Goal: Task Accomplishment & Management: Manage account settings

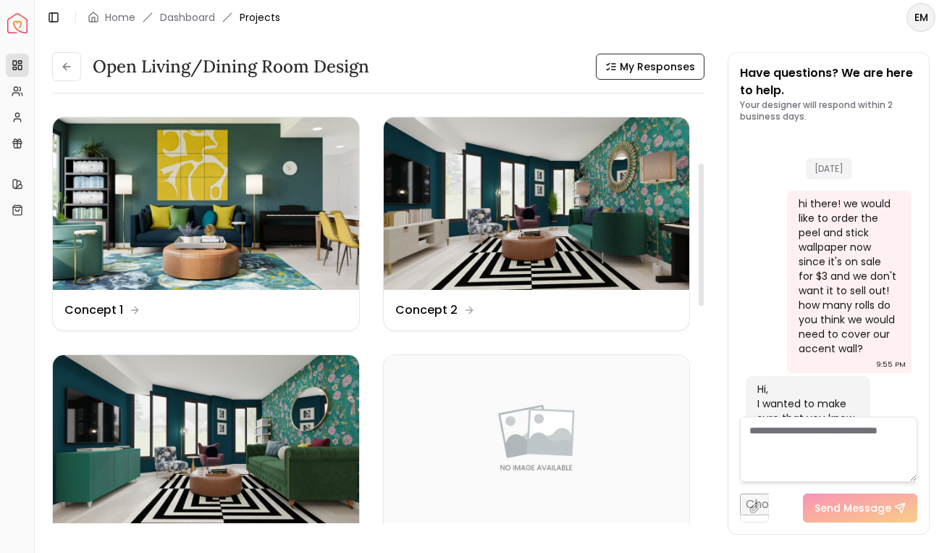
scroll to position [170, 0]
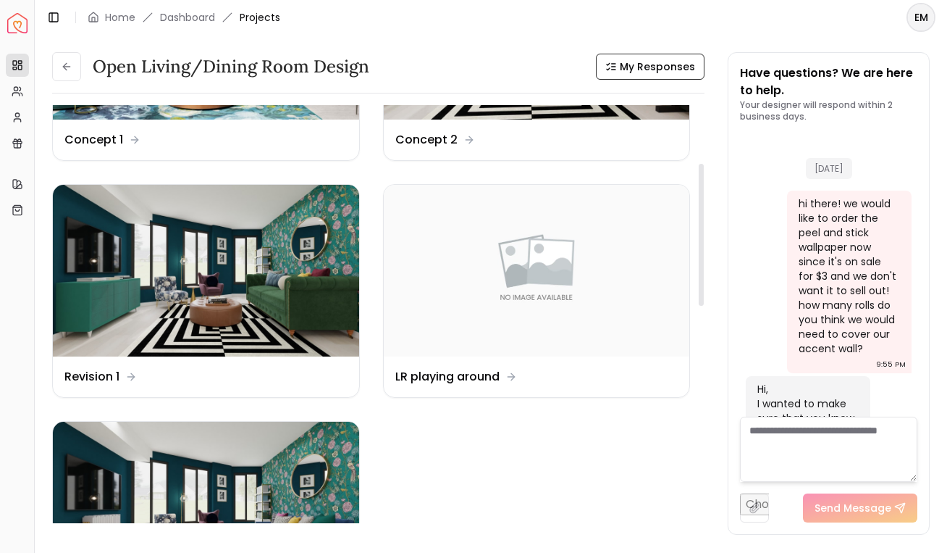
click at [80, 50] on div "Open Living/Dining Room Design My Responses Open Living/Dining Room Design My R…" at bounding box center [491, 286] width 913 height 502
click at [67, 78] on button at bounding box center [66, 66] width 29 height 29
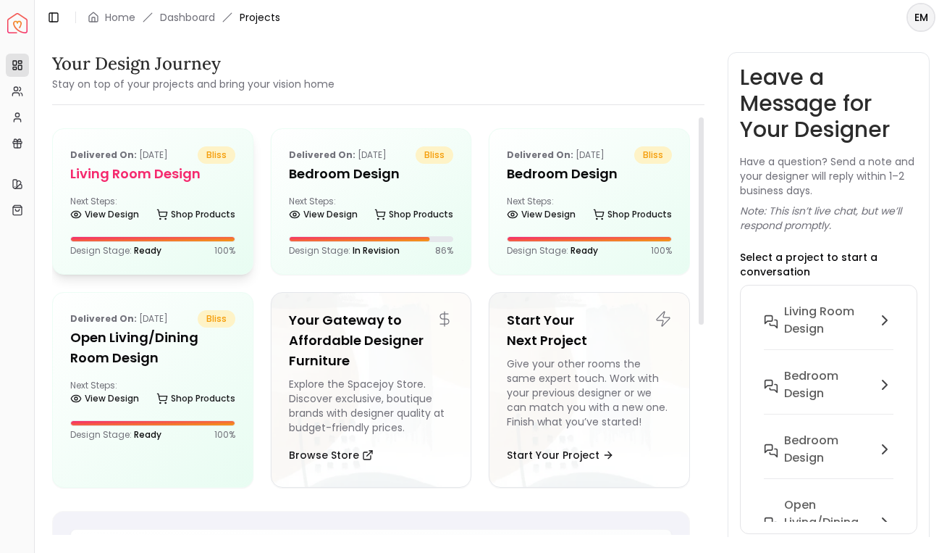
click at [138, 193] on div "Delivered on: Sep 27, 2025 bliss Living Room design Next Steps: View Design Sho…" at bounding box center [153, 201] width 200 height 145
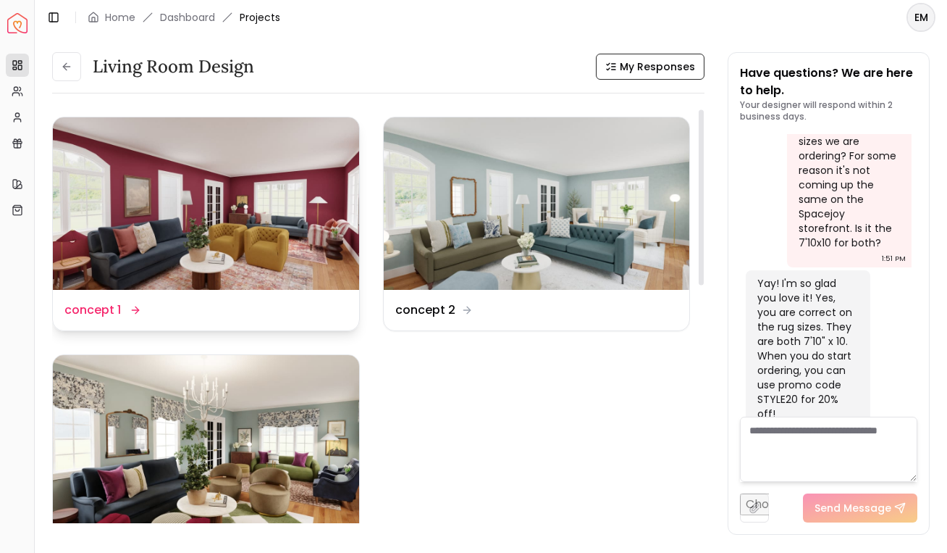
scroll to position [120, 0]
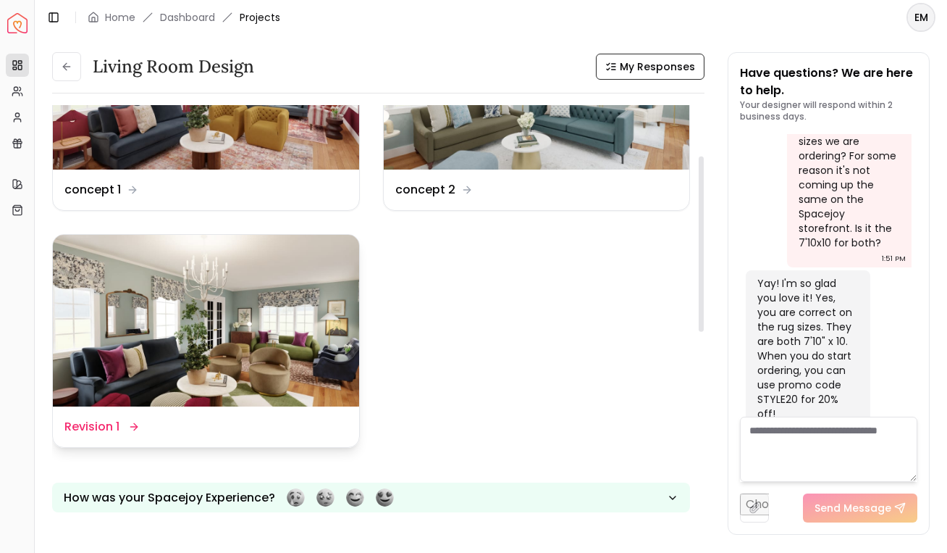
click at [120, 356] on img at bounding box center [206, 321] width 306 height 172
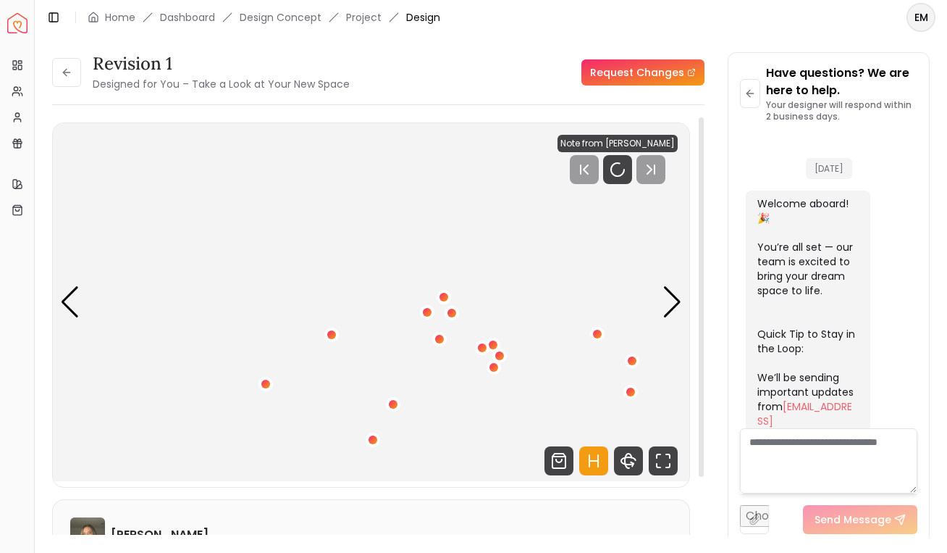
scroll to position [2061, 0]
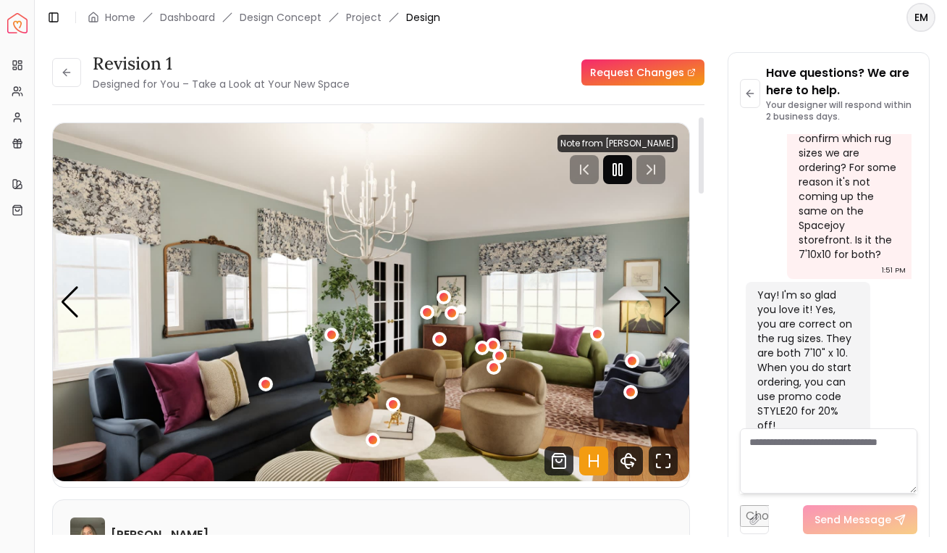
click at [623, 162] on icon "Pause" at bounding box center [617, 169] width 17 height 17
click at [598, 453] on icon "Hotspots Toggle" at bounding box center [593, 460] width 29 height 29
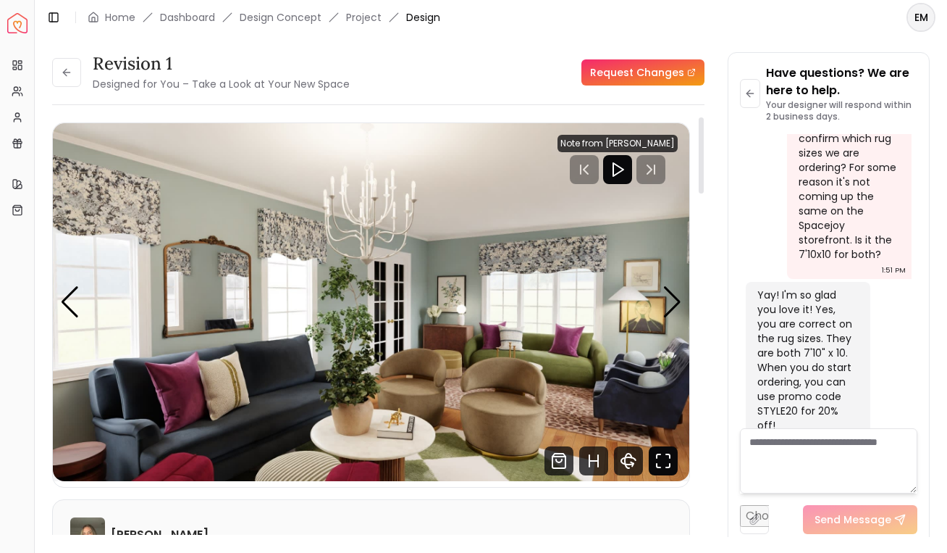
click at [665, 466] on icon "Fullscreen" at bounding box center [663, 460] width 29 height 29
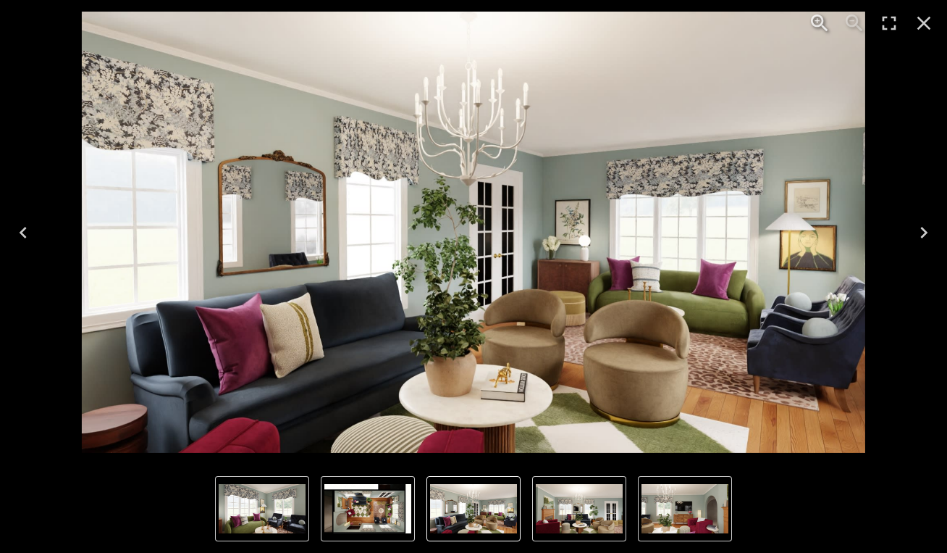
click at [922, 234] on icon "Next" at bounding box center [924, 232] width 23 height 23
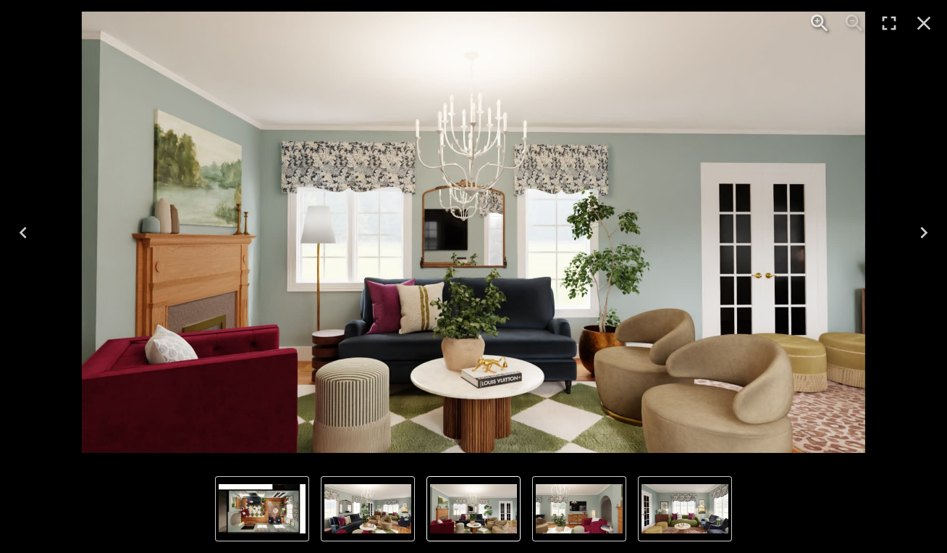
click at [926, 234] on icon "Next" at bounding box center [924, 232] width 23 height 23
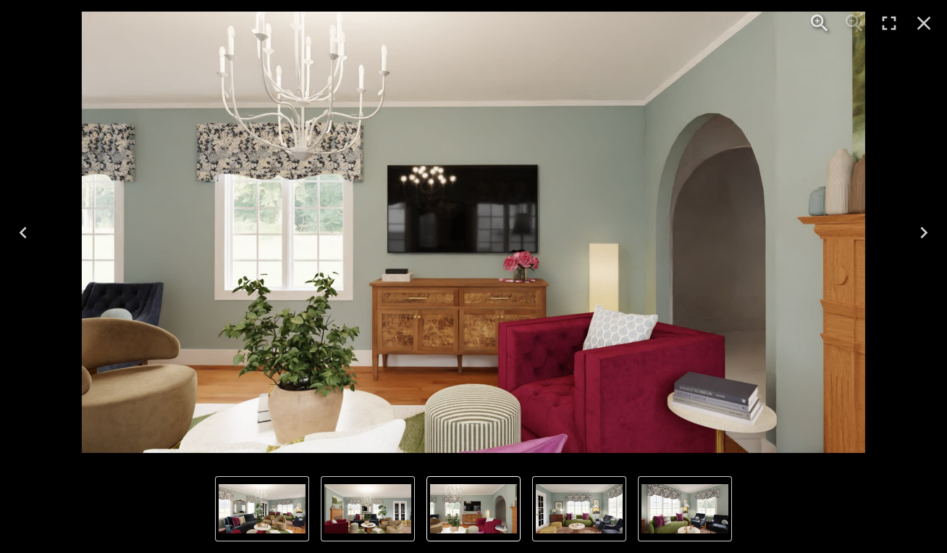
click at [921, 239] on icon "Next" at bounding box center [924, 232] width 23 height 23
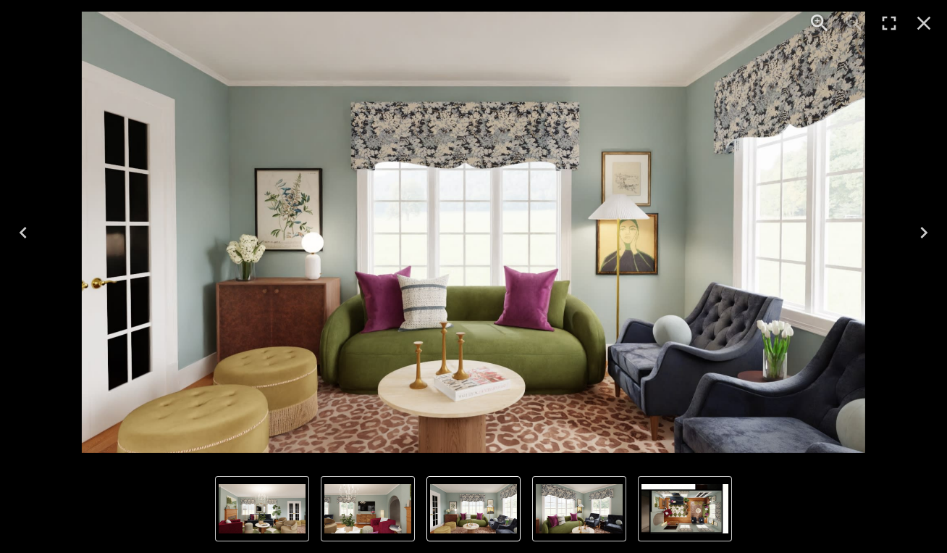
click at [916, 232] on icon "Next" at bounding box center [924, 232] width 23 height 23
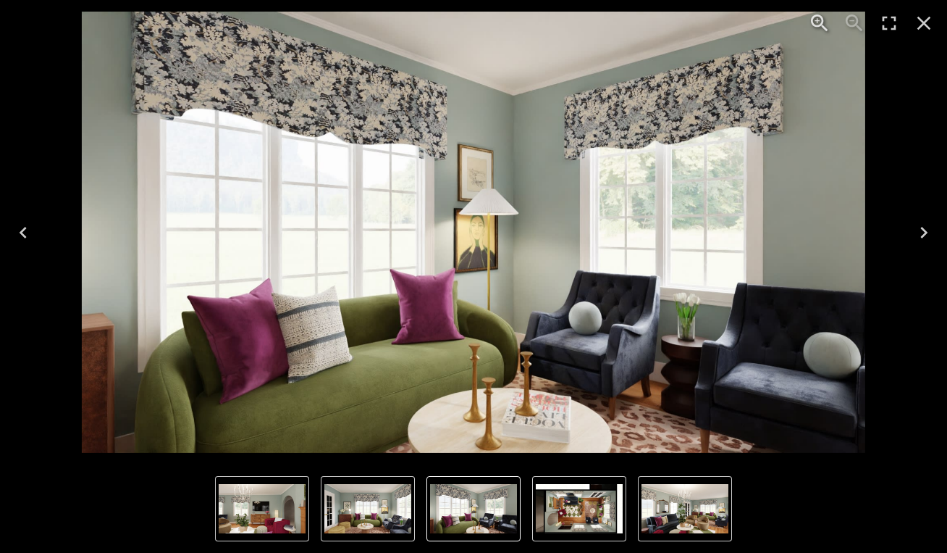
click at [916, 232] on icon "Next" at bounding box center [924, 232] width 23 height 23
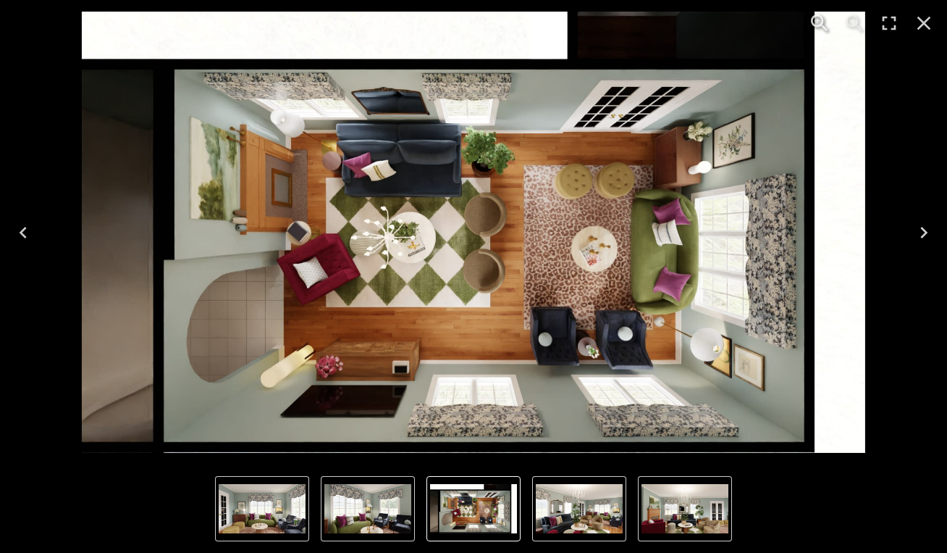
click at [916, 235] on icon "Next" at bounding box center [924, 232] width 23 height 23
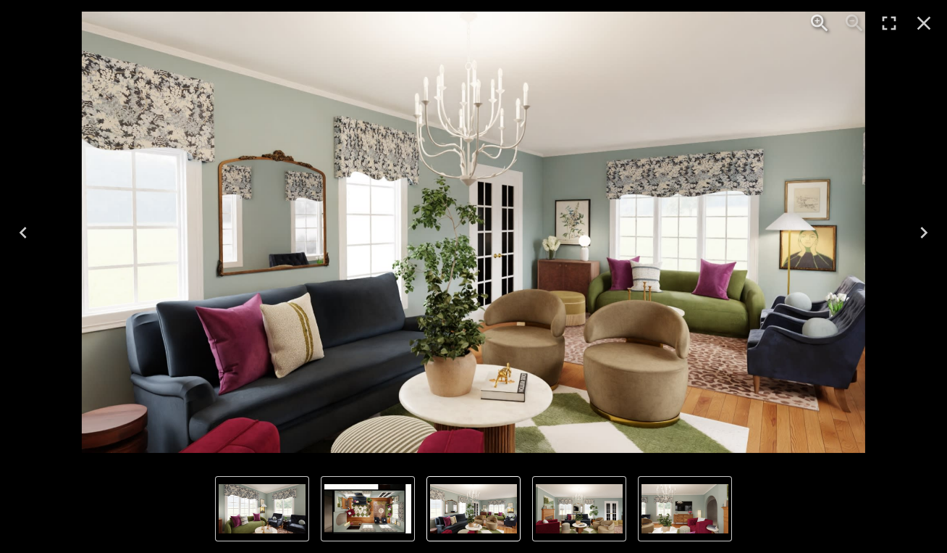
click at [916, 235] on icon "Next" at bounding box center [924, 232] width 23 height 23
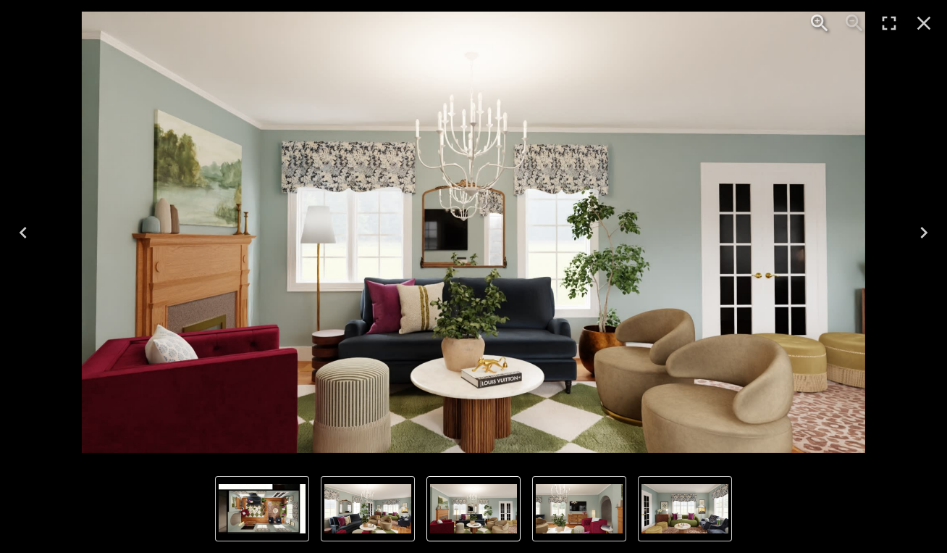
click at [944, 240] on button "Next" at bounding box center [924, 233] width 46 height 58
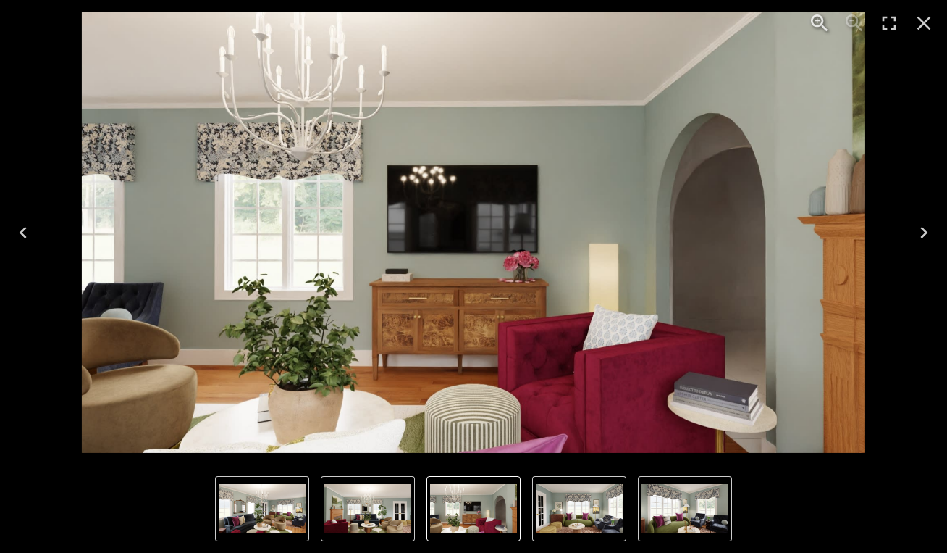
click at [925, 227] on icon "Next" at bounding box center [924, 232] width 23 height 23
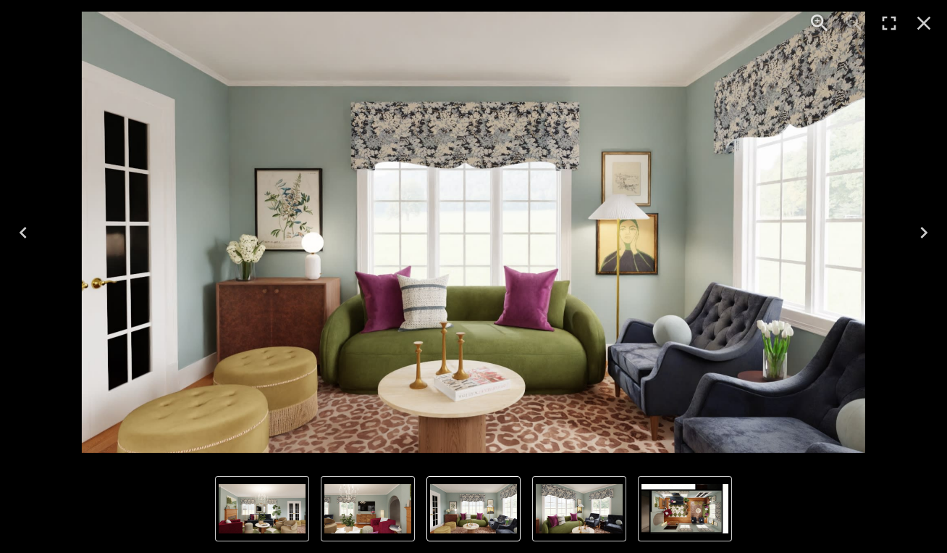
click at [929, 232] on icon "Next" at bounding box center [924, 232] width 23 height 23
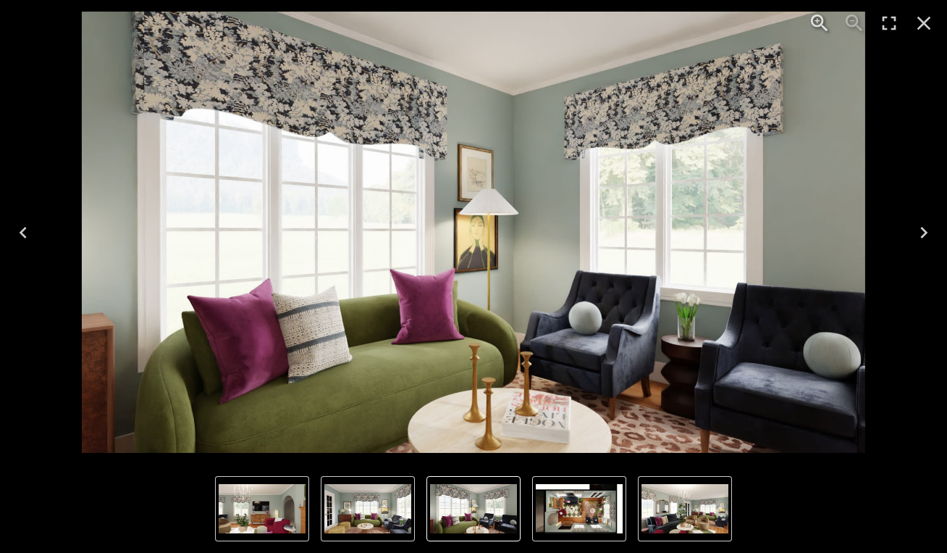
click at [929, 232] on icon "Next" at bounding box center [924, 232] width 23 height 23
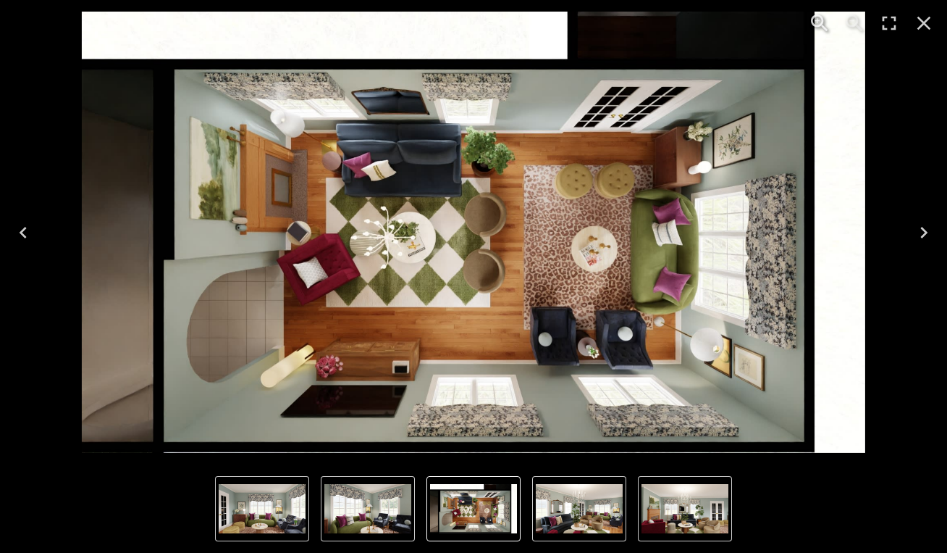
click at [935, 23] on icon "Close" at bounding box center [924, 23] width 23 height 23
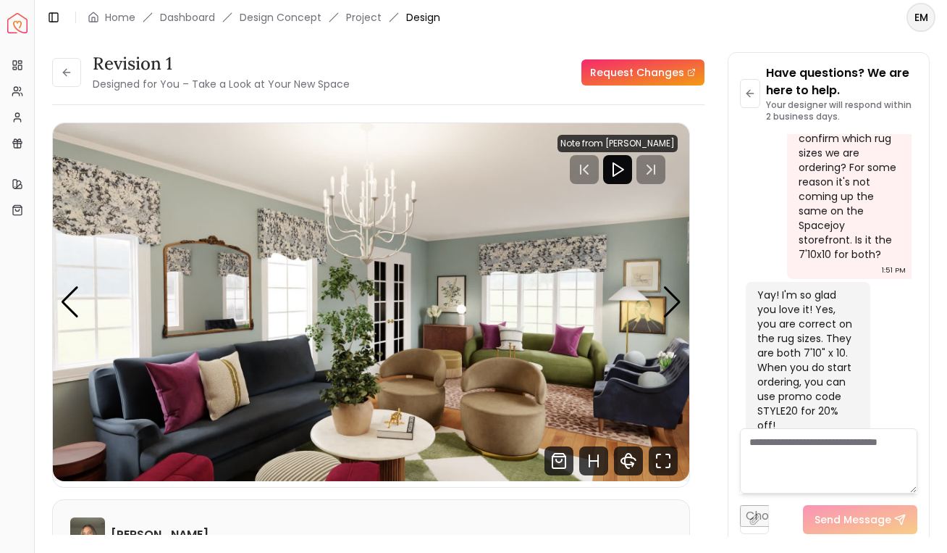
click at [85, 74] on div "Revision 1 Designed for You – Take a Look at Your New Space" at bounding box center [201, 72] width 298 height 41
click at [56, 72] on button at bounding box center [66, 72] width 29 height 29
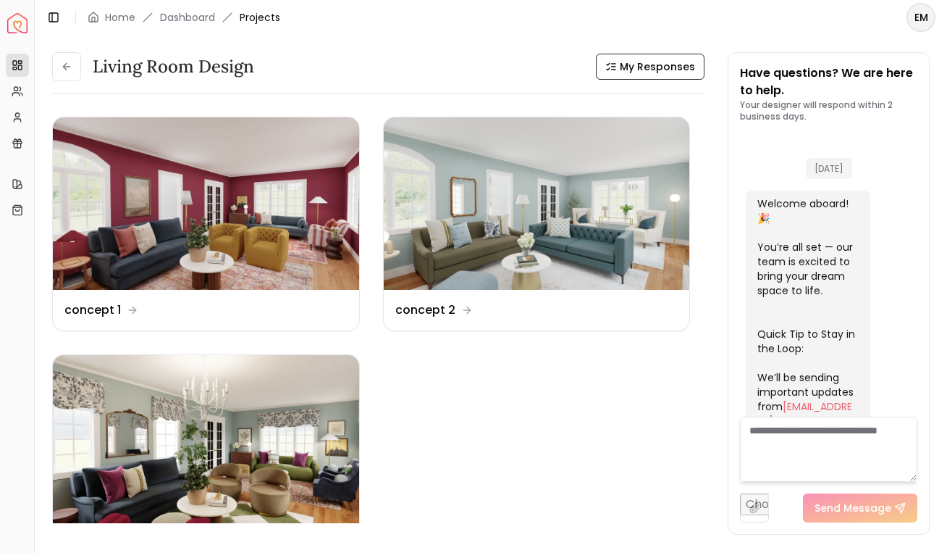
scroll to position [2073, 0]
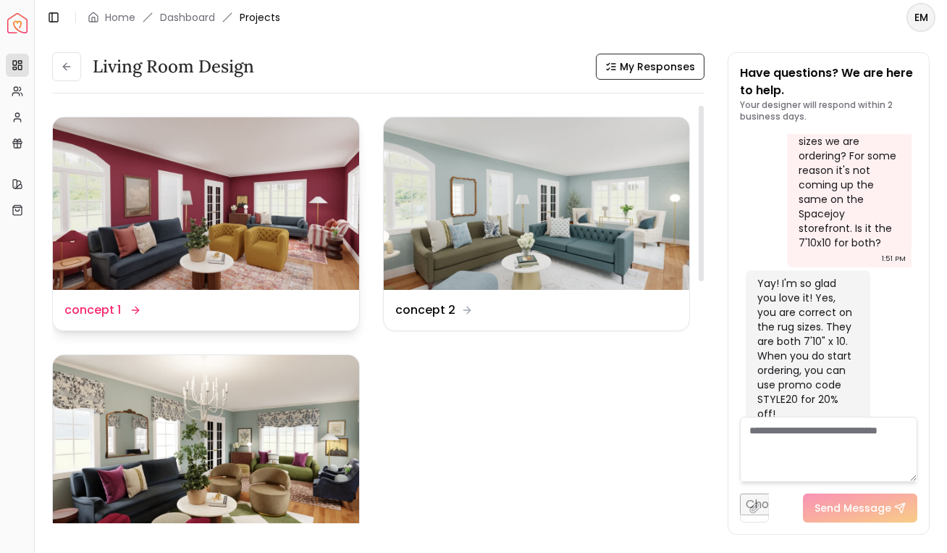
click at [197, 243] on img at bounding box center [206, 203] width 306 height 172
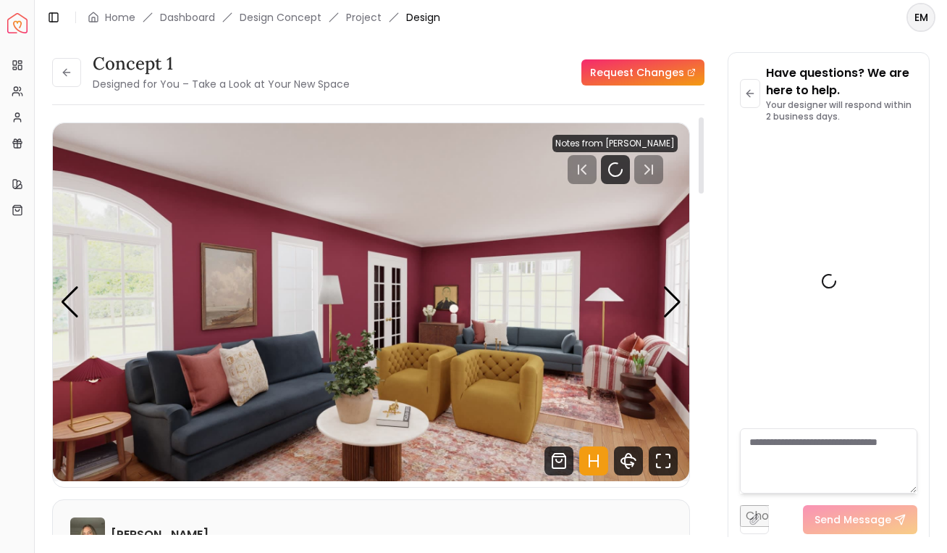
scroll to position [2061, 0]
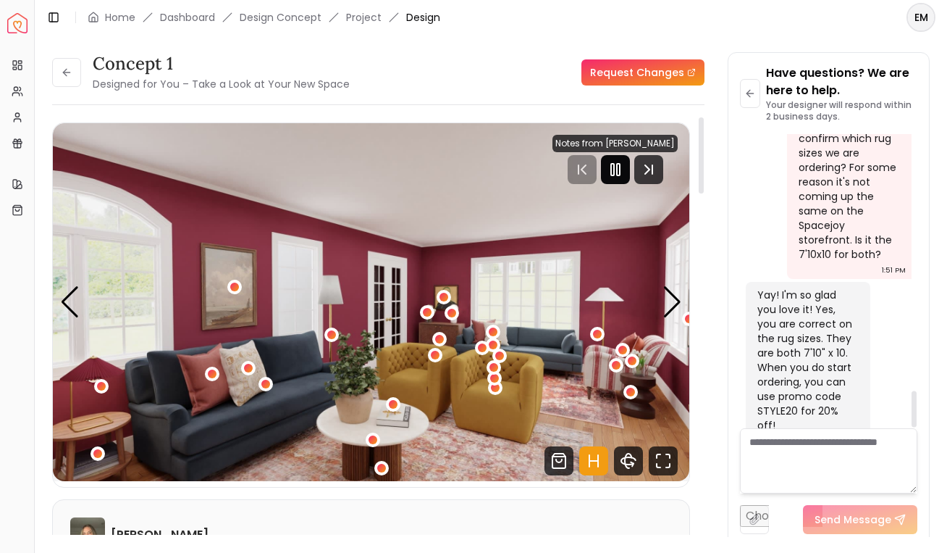
click at [618, 173] on icon "Pause" at bounding box center [615, 169] width 17 height 17
click at [595, 448] on icon "Hotspots Toggle" at bounding box center [593, 460] width 29 height 29
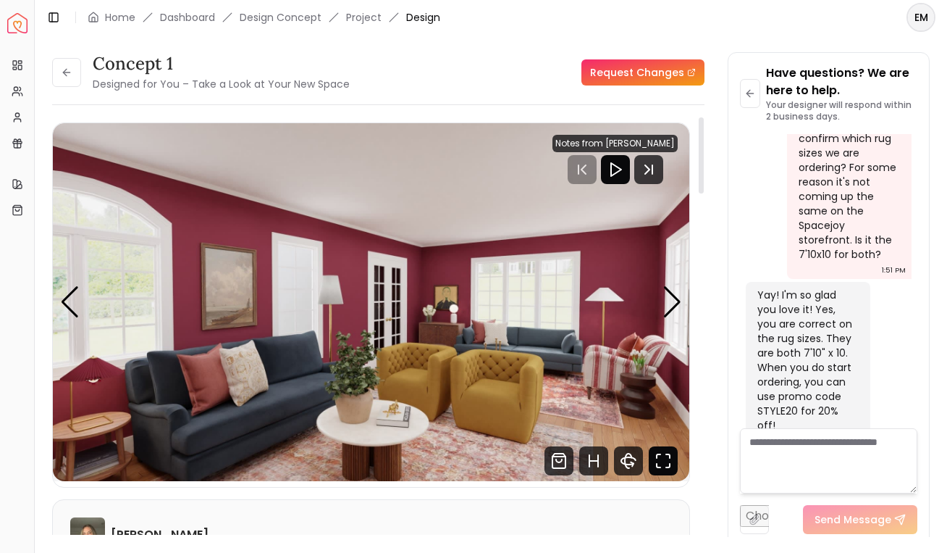
click at [659, 456] on icon "Fullscreen" at bounding box center [663, 460] width 29 height 29
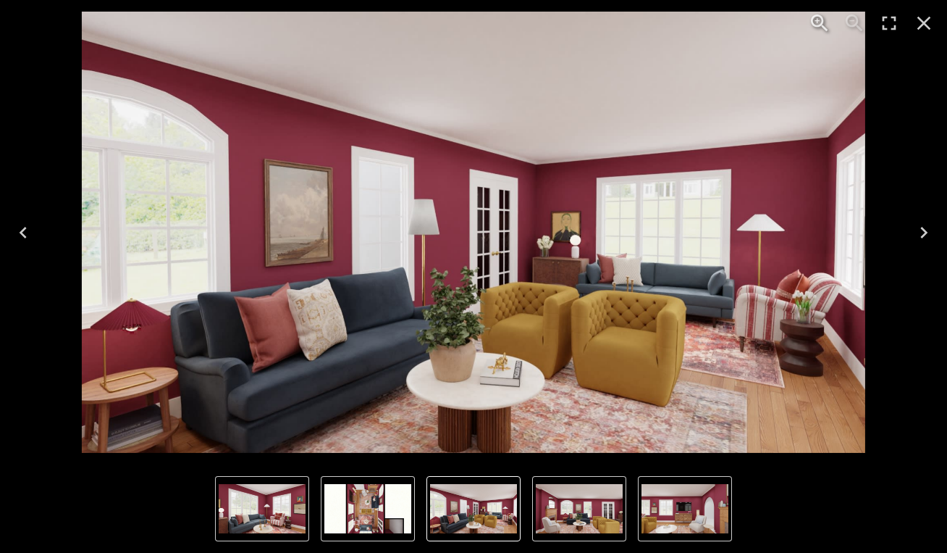
click at [920, 242] on icon "Next" at bounding box center [924, 232] width 23 height 23
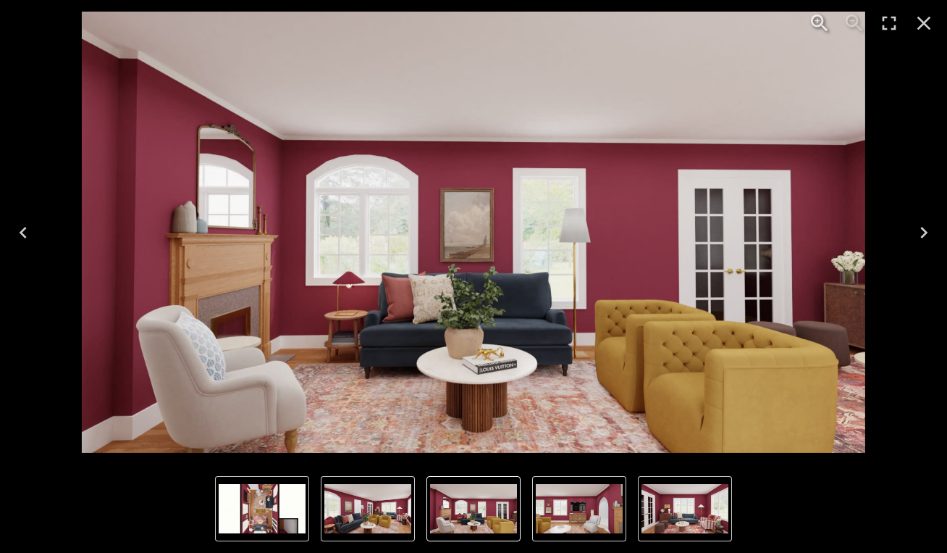
click at [920, 242] on icon "Next" at bounding box center [924, 232] width 23 height 23
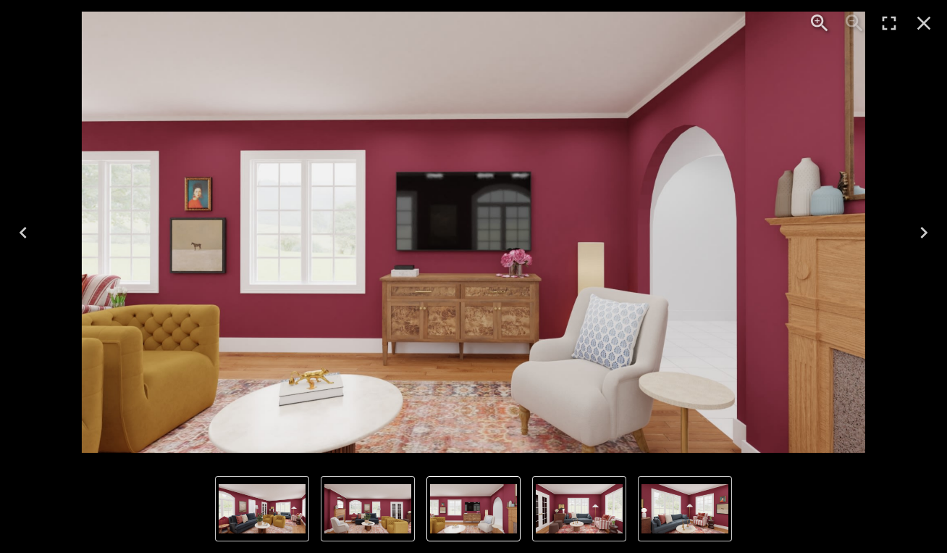
click at [920, 242] on icon "Next" at bounding box center [924, 232] width 23 height 23
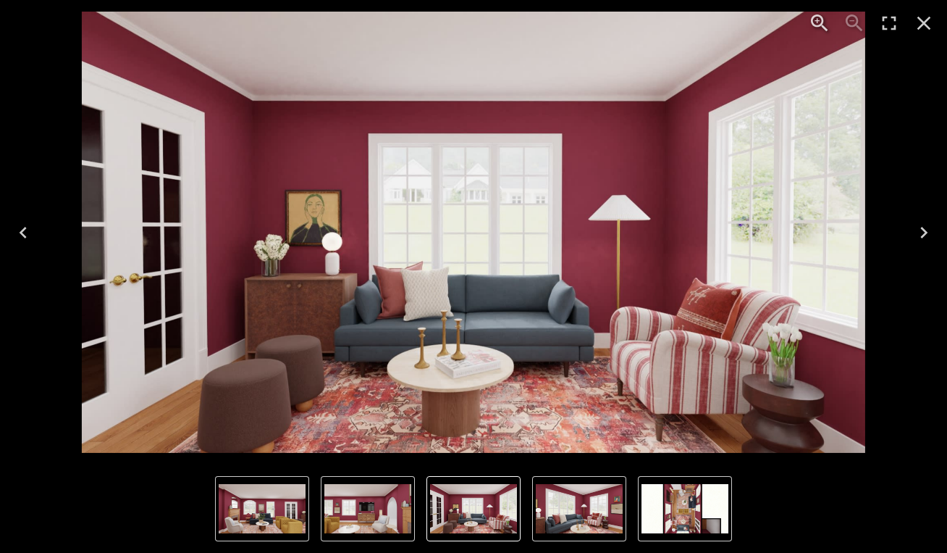
click at [919, 244] on button "Next" at bounding box center [924, 233] width 46 height 58
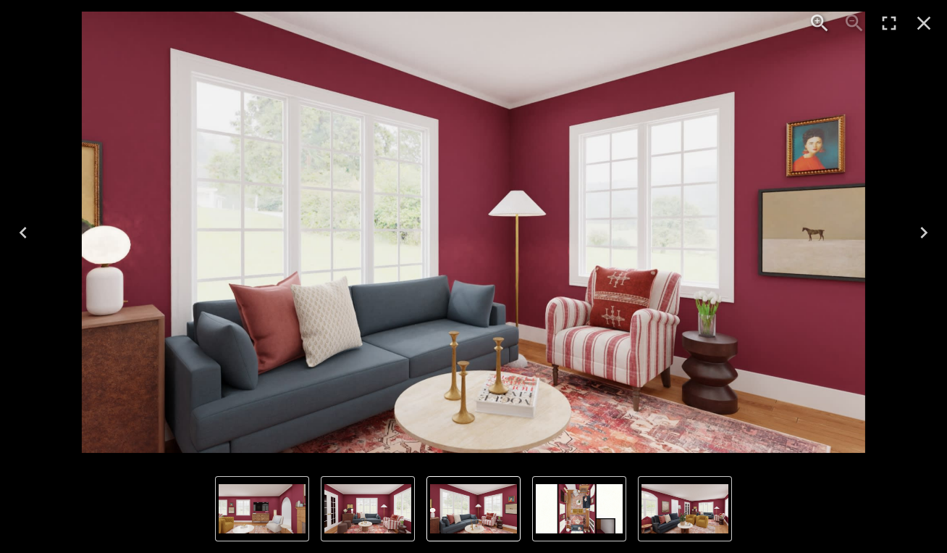
click at [919, 240] on icon "Next" at bounding box center [924, 232] width 23 height 23
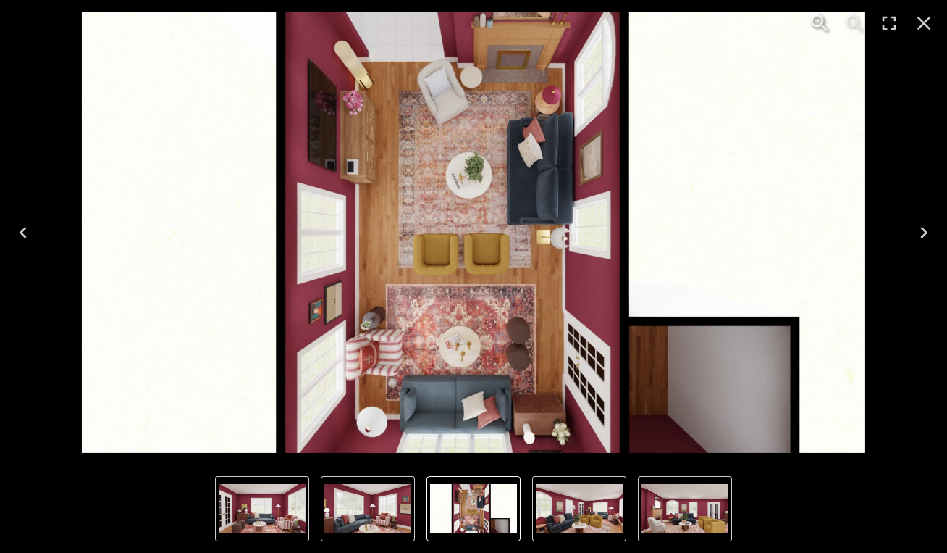
click at [914, 12] on icon "Close" at bounding box center [924, 23] width 23 height 23
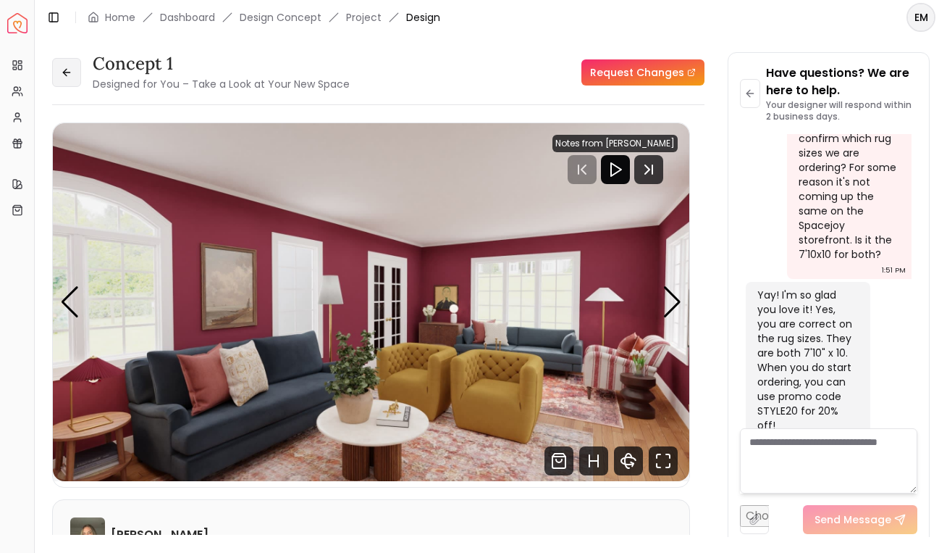
click at [70, 66] on button at bounding box center [66, 72] width 29 height 29
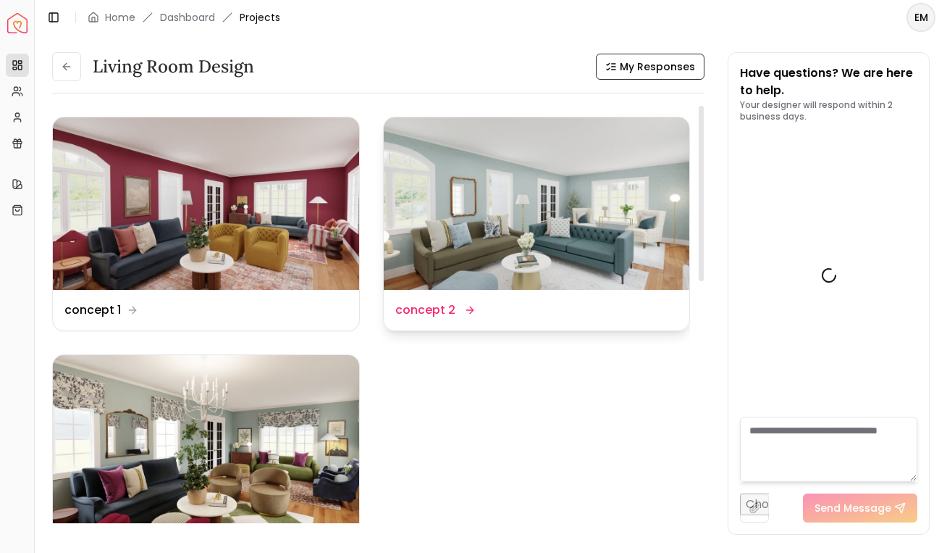
click at [479, 248] on img at bounding box center [537, 203] width 306 height 172
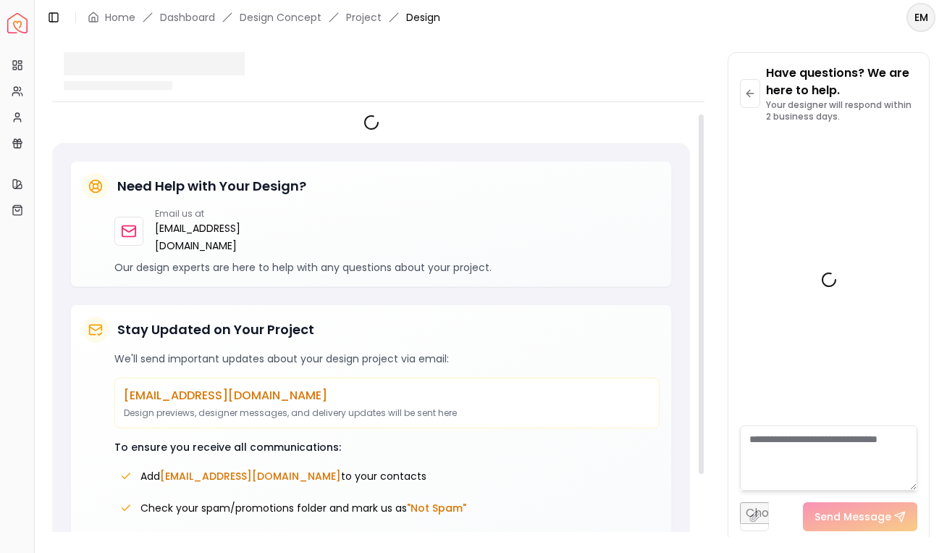
scroll to position [2061, 0]
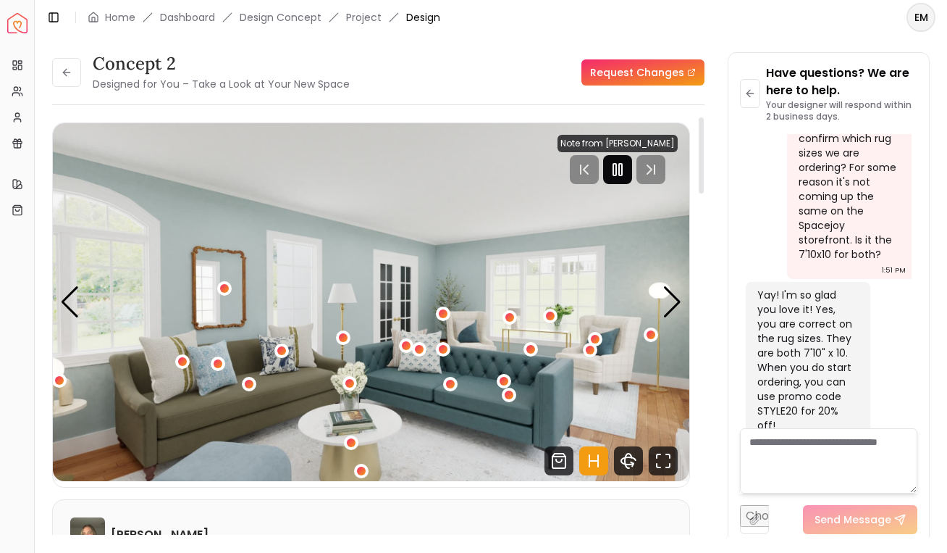
click at [627, 166] on icon "Pause" at bounding box center [617, 169] width 17 height 17
click at [596, 461] on icon "Hotspots Toggle" at bounding box center [594, 461] width 9 height 0
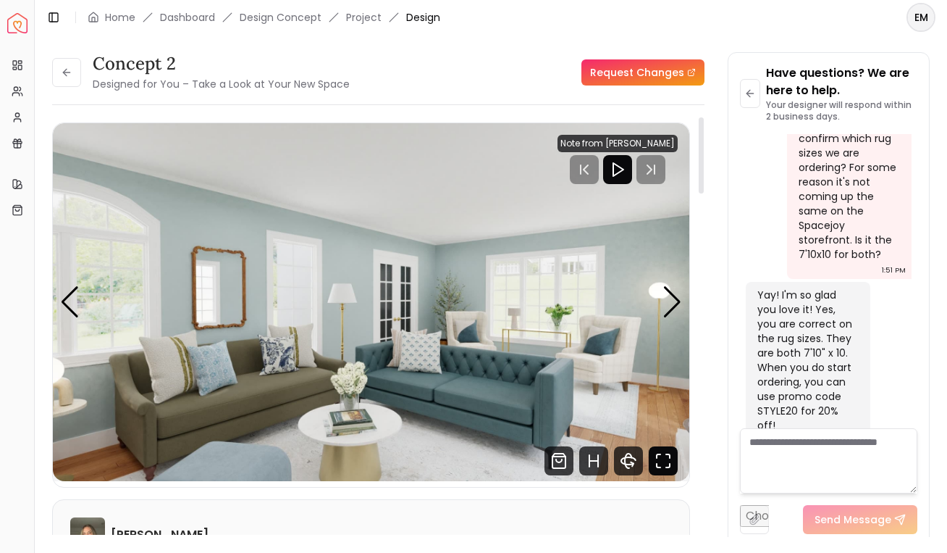
click at [661, 464] on icon "Fullscreen" at bounding box center [663, 460] width 29 height 29
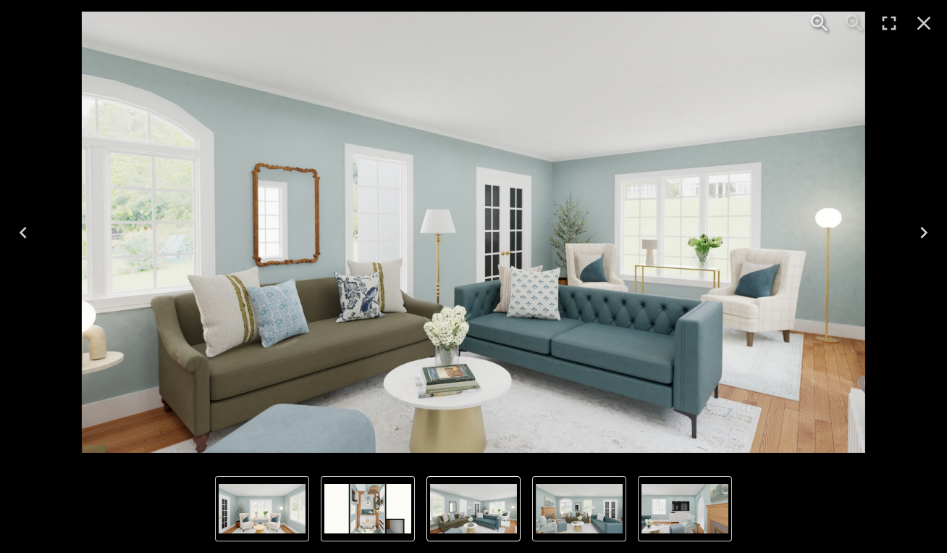
click at [930, 238] on icon "Next" at bounding box center [924, 232] width 23 height 23
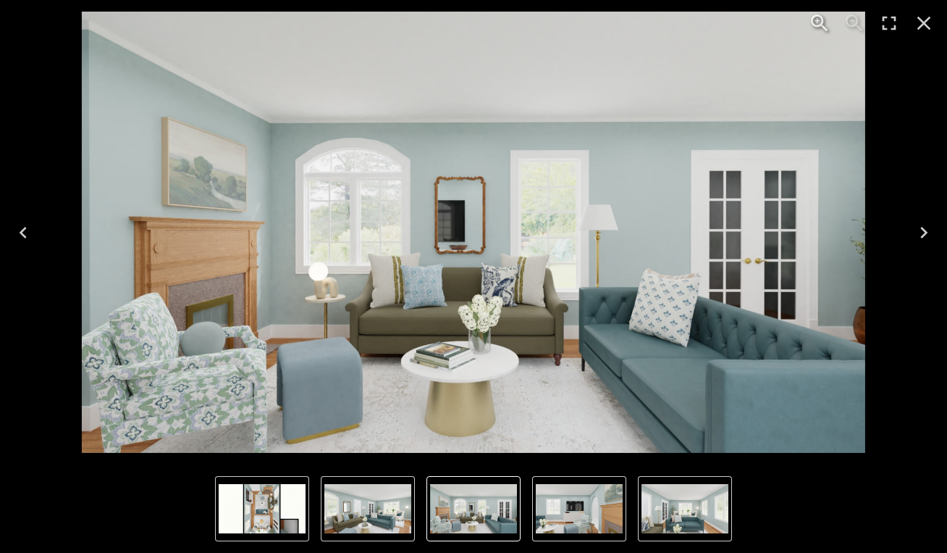
click at [930, 238] on icon "Next" at bounding box center [924, 232] width 23 height 23
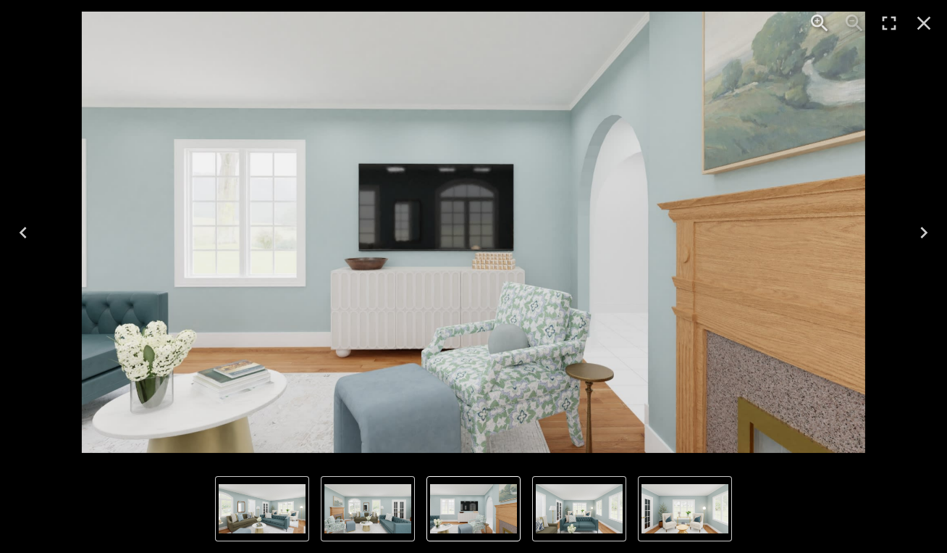
click at [930, 238] on icon "Next" at bounding box center [924, 232] width 23 height 23
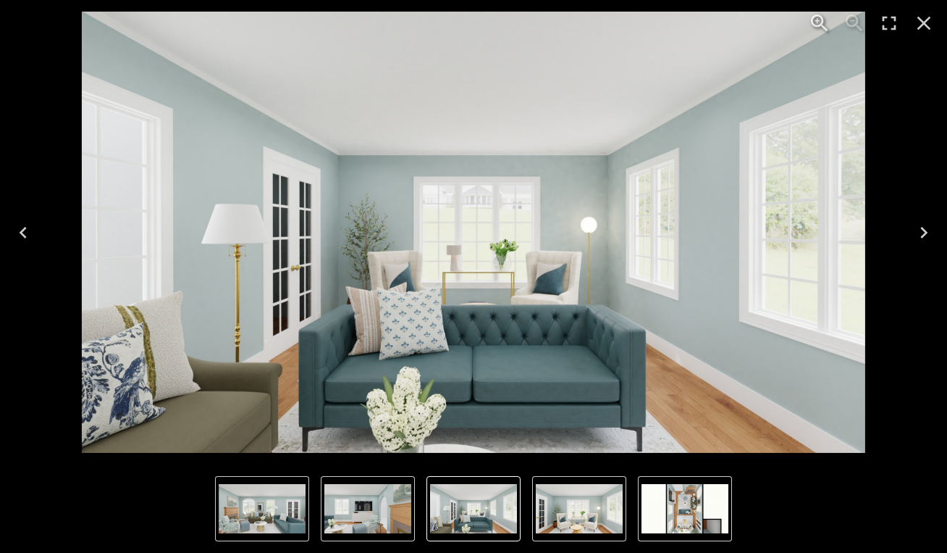
click at [927, 235] on icon "Next" at bounding box center [924, 232] width 23 height 23
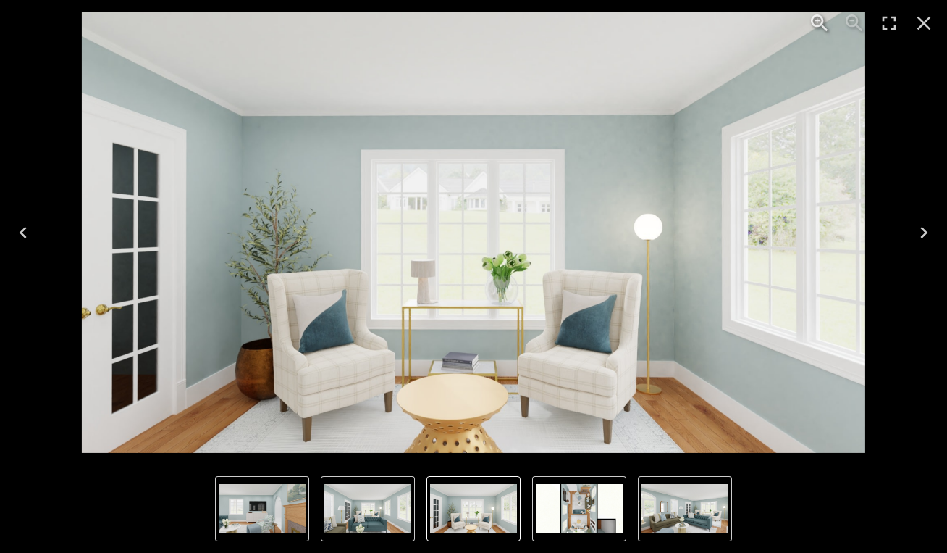
click at [927, 235] on icon "Next" at bounding box center [924, 232] width 23 height 23
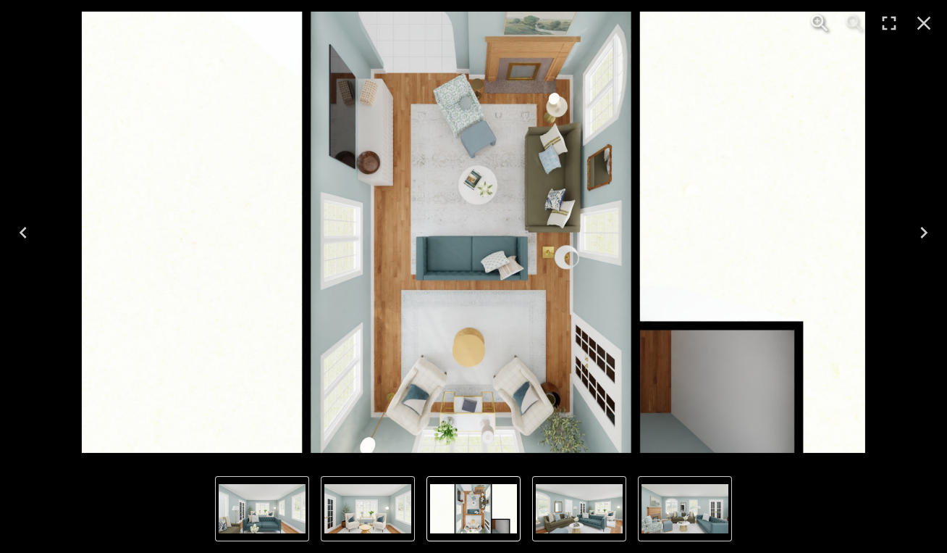
click at [927, 238] on icon "Next" at bounding box center [924, 232] width 23 height 23
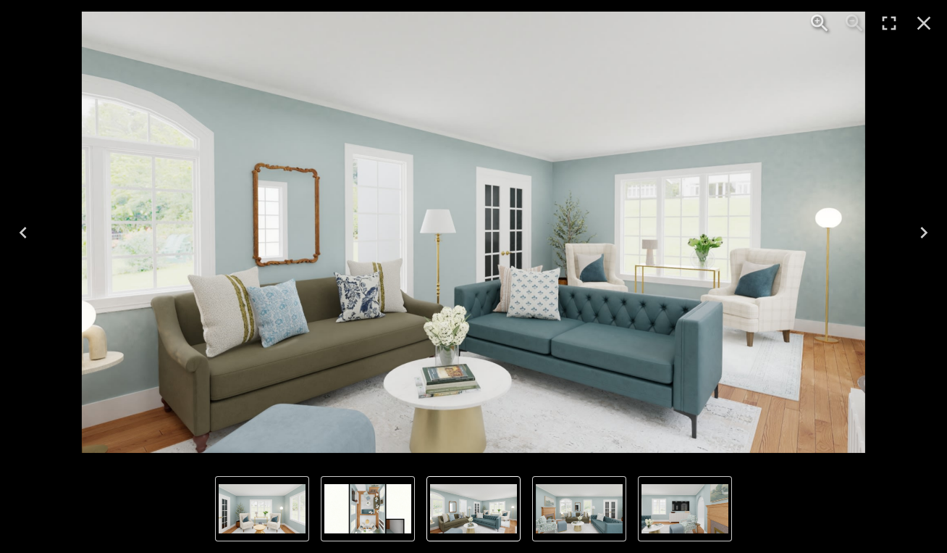
click at [922, 28] on icon "Close" at bounding box center [924, 23] width 23 height 23
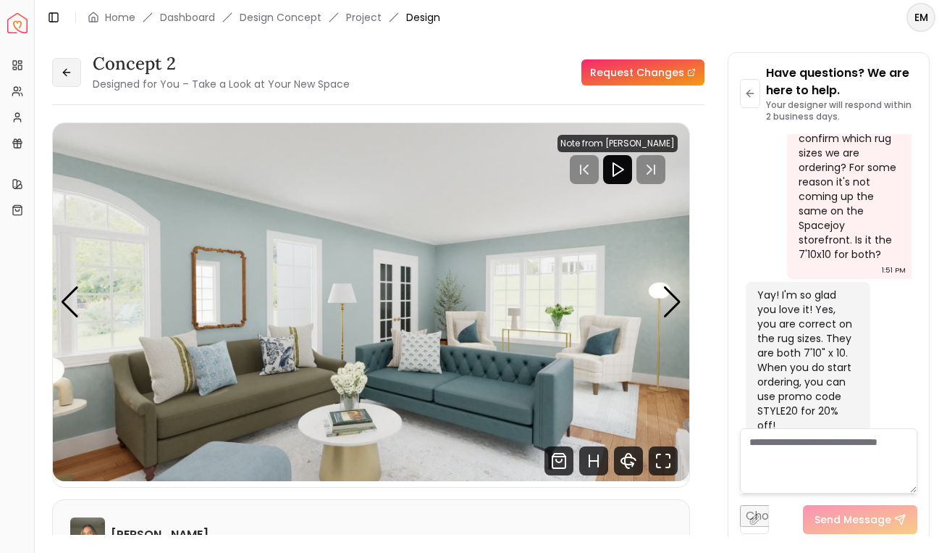
click at [67, 76] on icon at bounding box center [67, 73] width 12 height 12
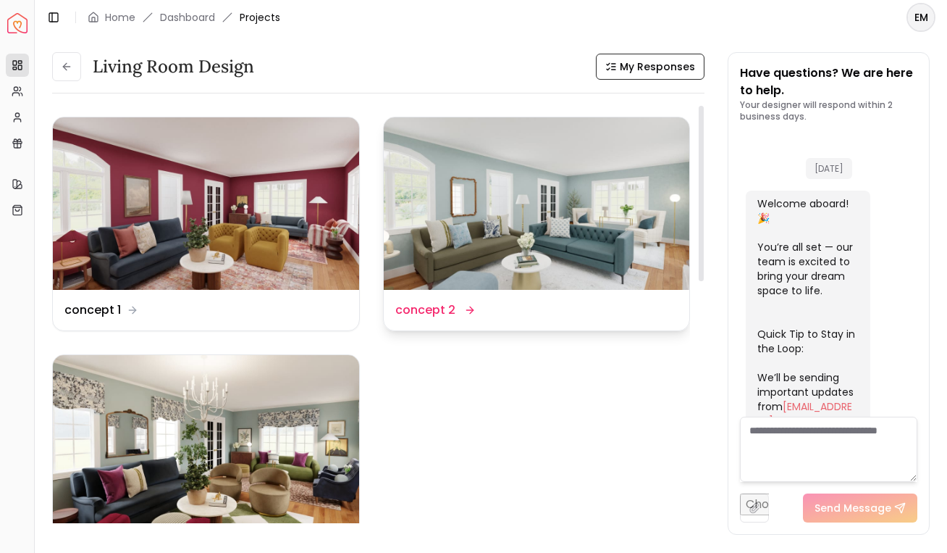
scroll to position [2073, 0]
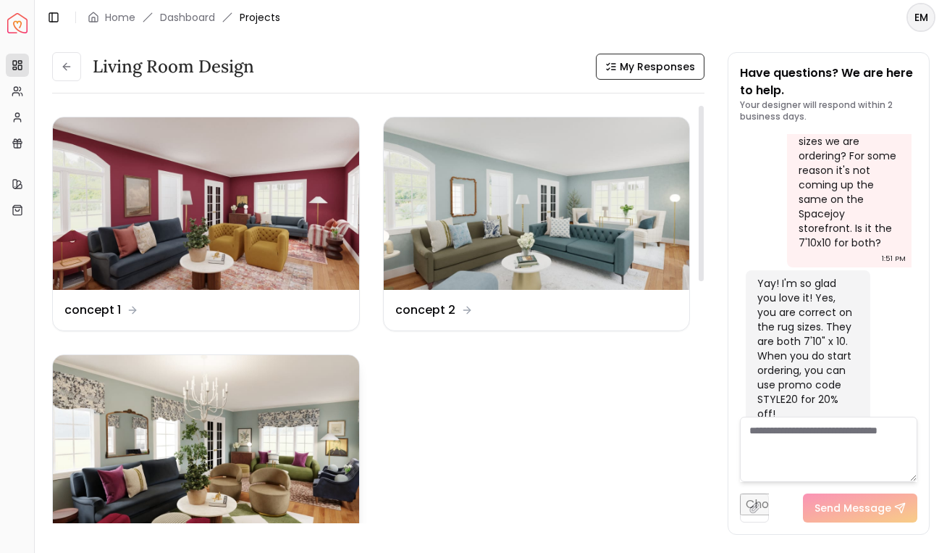
click at [182, 432] on img at bounding box center [206, 441] width 306 height 172
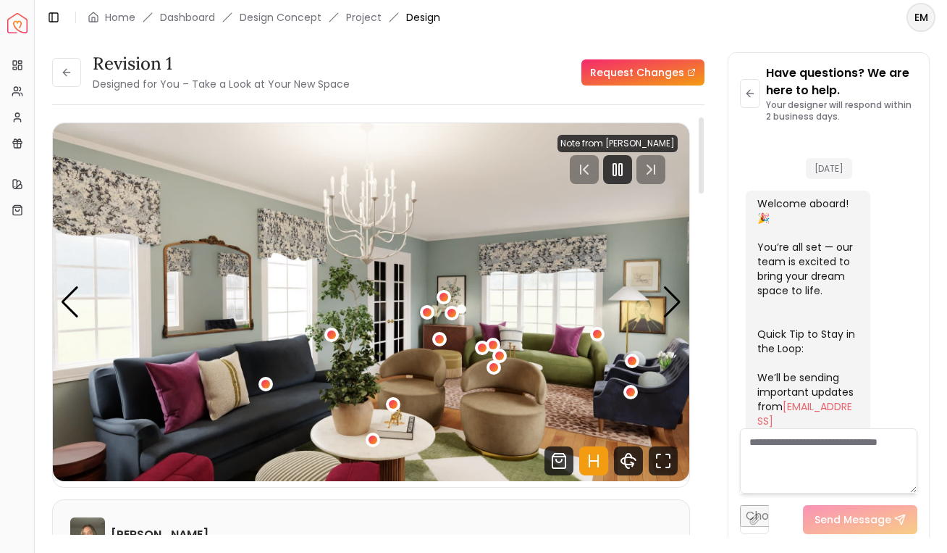
scroll to position [2061, 0]
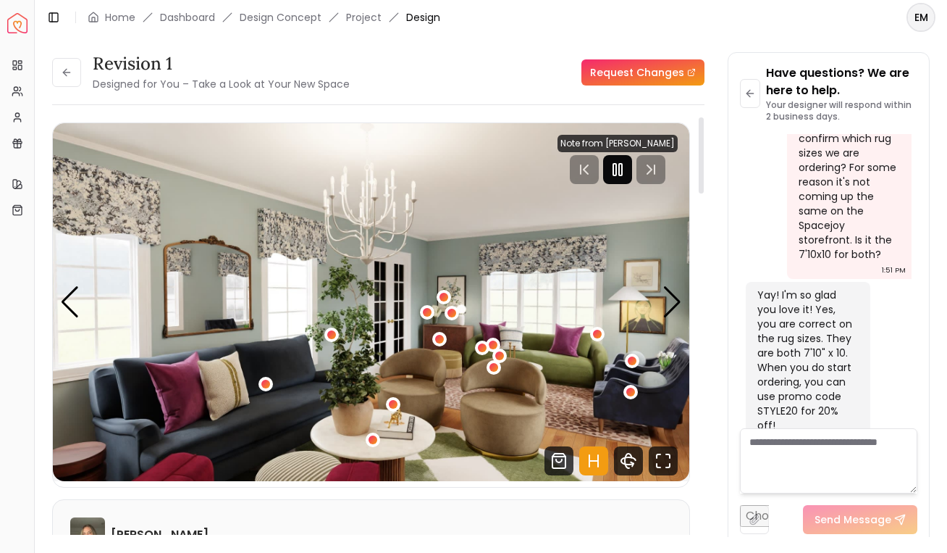
click at [622, 171] on rect "Pause" at bounding box center [620, 170] width 3 height 12
click at [586, 461] on icon "Hotspots Toggle" at bounding box center [593, 460] width 29 height 29
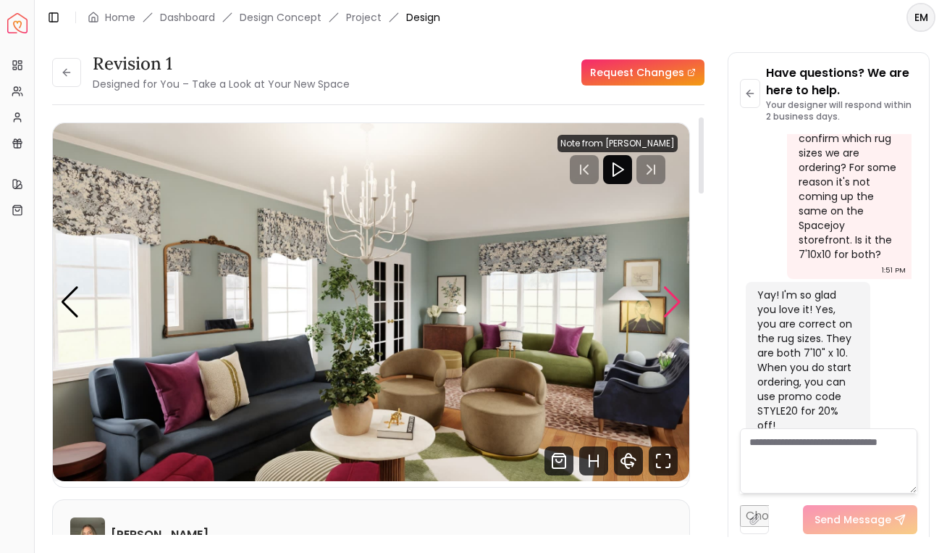
click at [678, 309] on div "Next slide" at bounding box center [673, 302] width 20 height 32
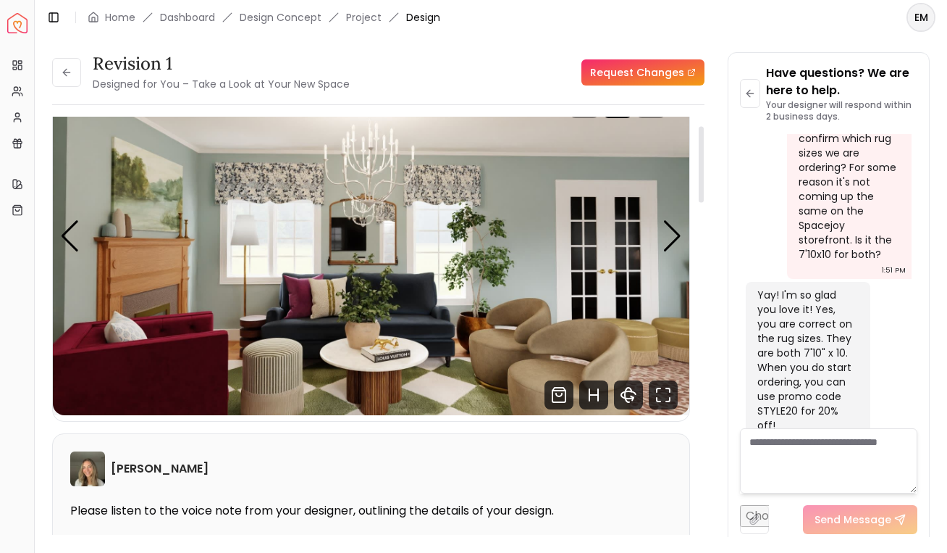
scroll to position [20, 0]
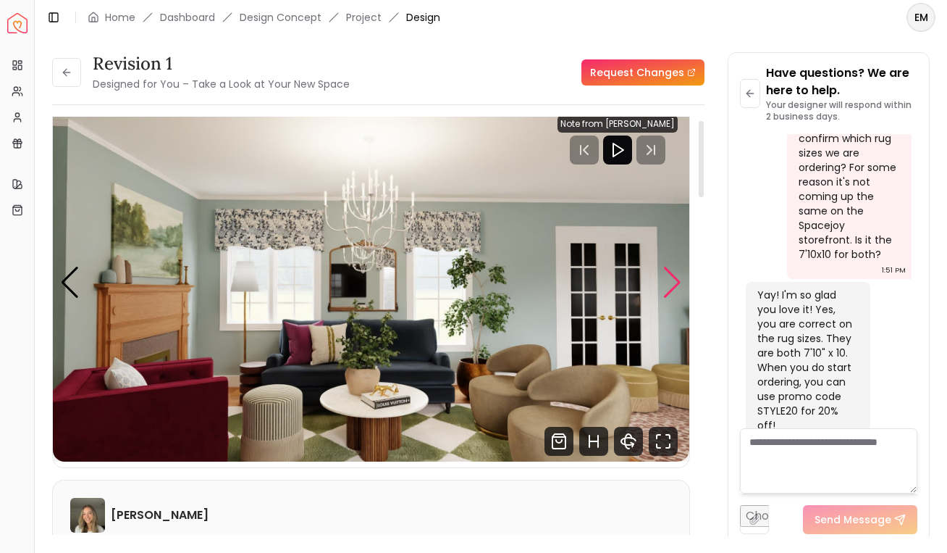
click at [670, 285] on div "Next slide" at bounding box center [673, 283] width 20 height 32
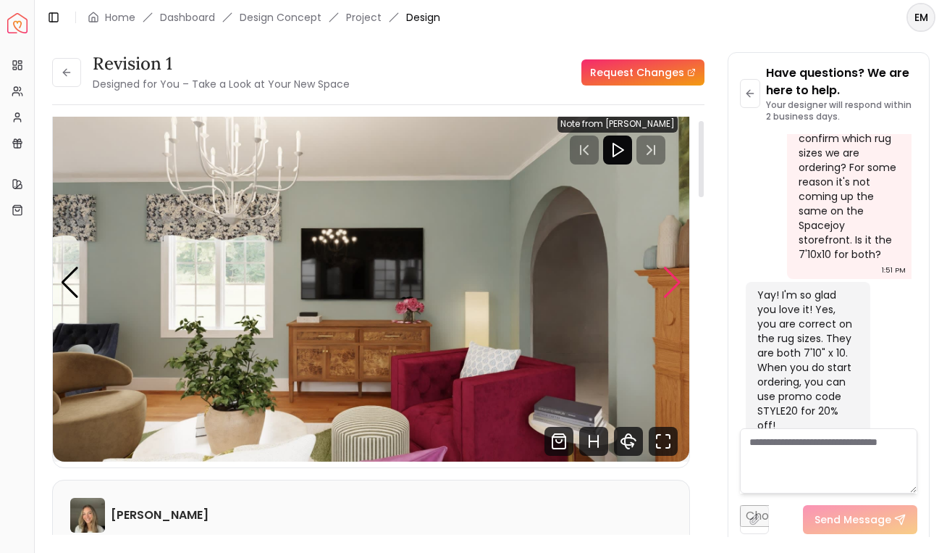
click at [670, 285] on div "Next slide" at bounding box center [673, 283] width 20 height 32
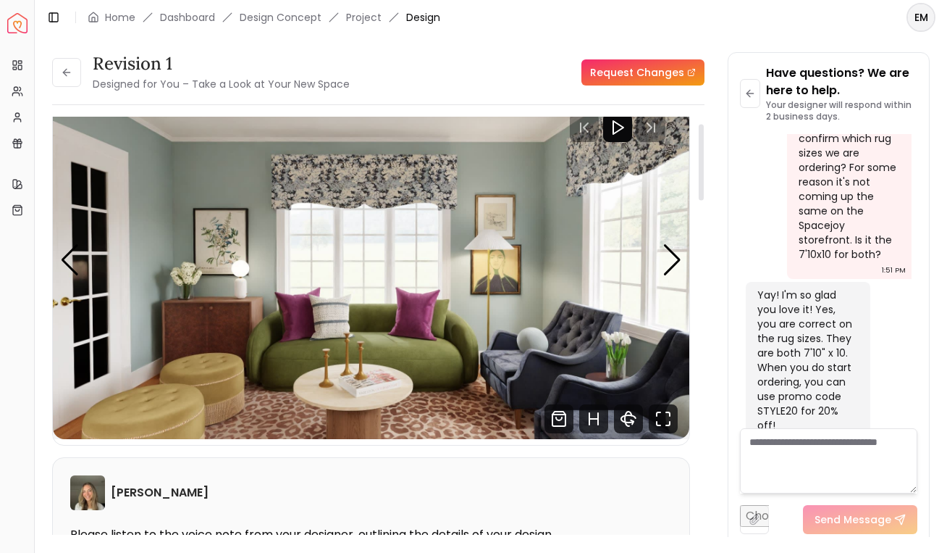
scroll to position [38, 0]
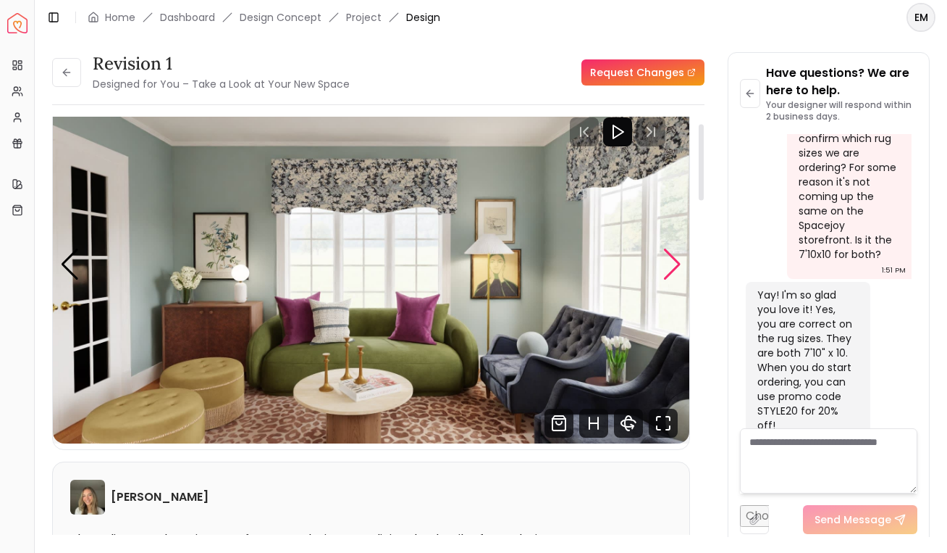
click at [678, 273] on div "Next slide" at bounding box center [673, 264] width 20 height 32
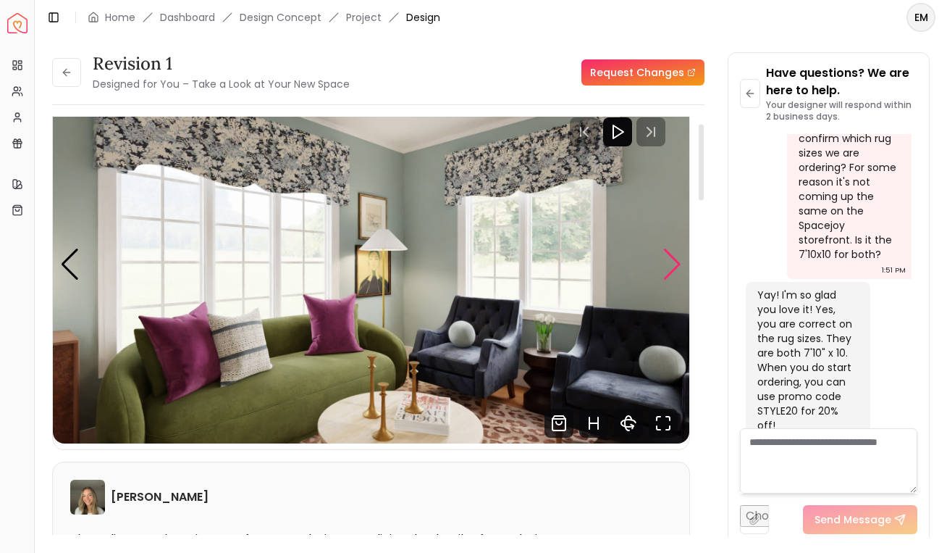
click at [679, 273] on div "Next slide" at bounding box center [673, 264] width 20 height 32
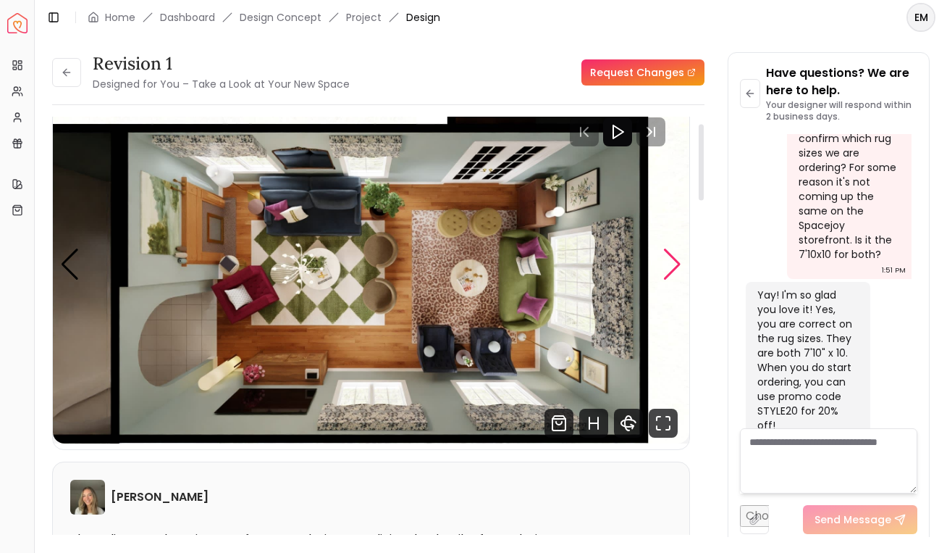
click at [679, 273] on div "Next slide" at bounding box center [673, 264] width 20 height 32
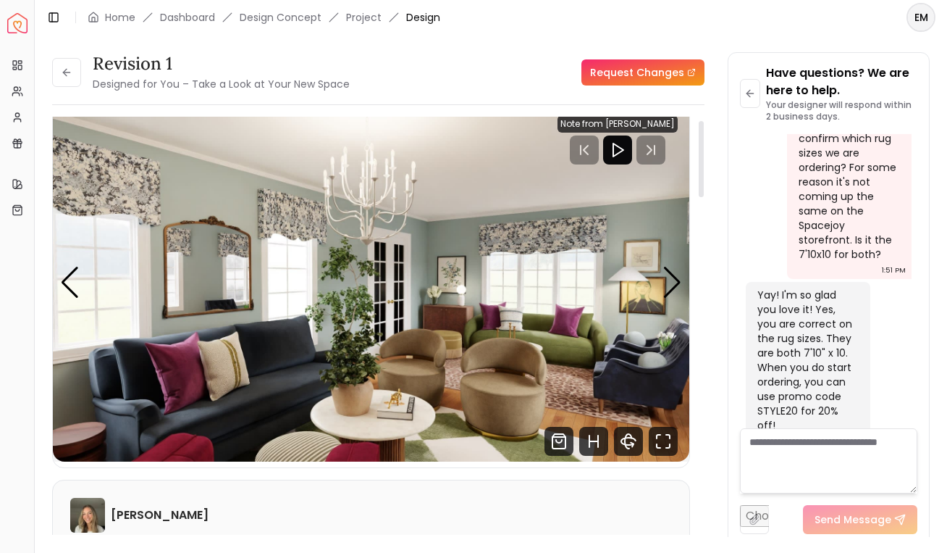
scroll to position [19, 0]
click at [679, 312] on img "1 / 6" at bounding box center [371, 283] width 637 height 358
click at [679, 282] on div "Next slide" at bounding box center [673, 283] width 20 height 32
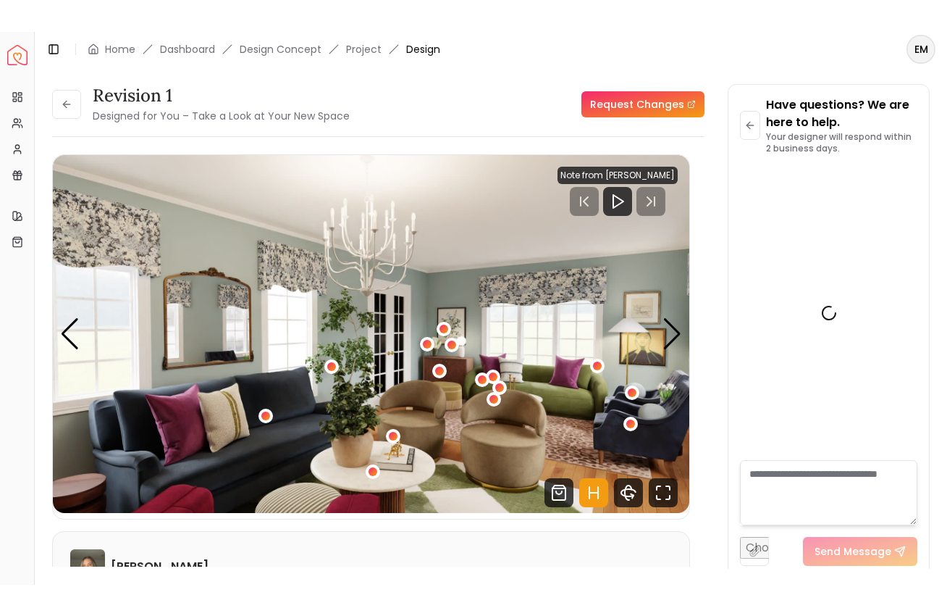
scroll to position [2061, 0]
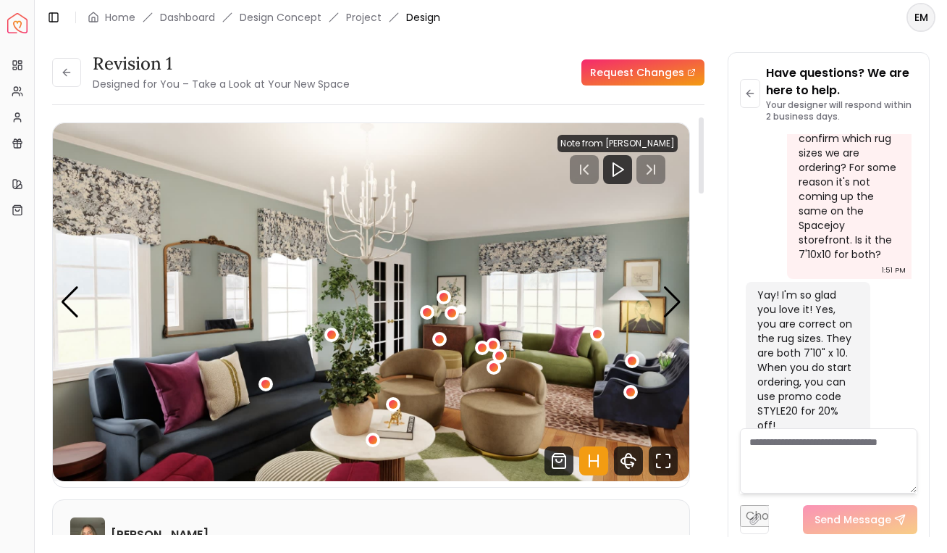
click at [48, 295] on div "Revision 1 Designed for You – Take a Look at Your New Space Request Changes Rev…" at bounding box center [491, 286] width 913 height 502
click at [68, 303] on div "Previous slide" at bounding box center [70, 302] width 20 height 32
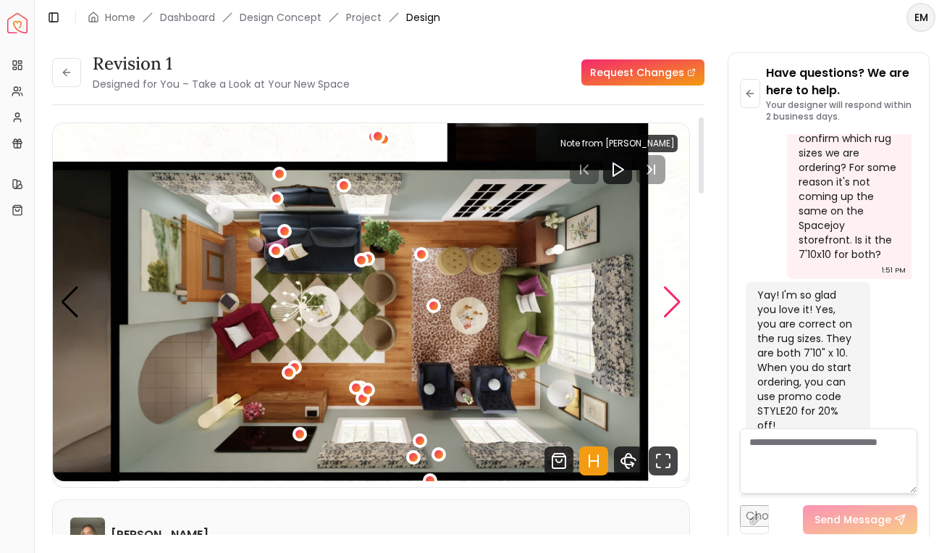
click at [676, 303] on div "Next slide" at bounding box center [673, 302] width 20 height 32
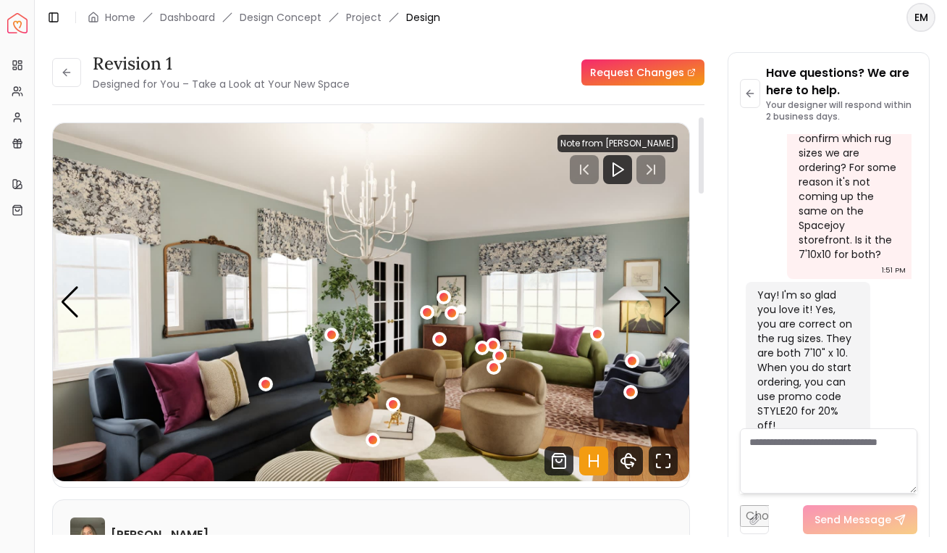
click at [595, 466] on icon "Hotspots Toggle" at bounding box center [593, 460] width 29 height 29
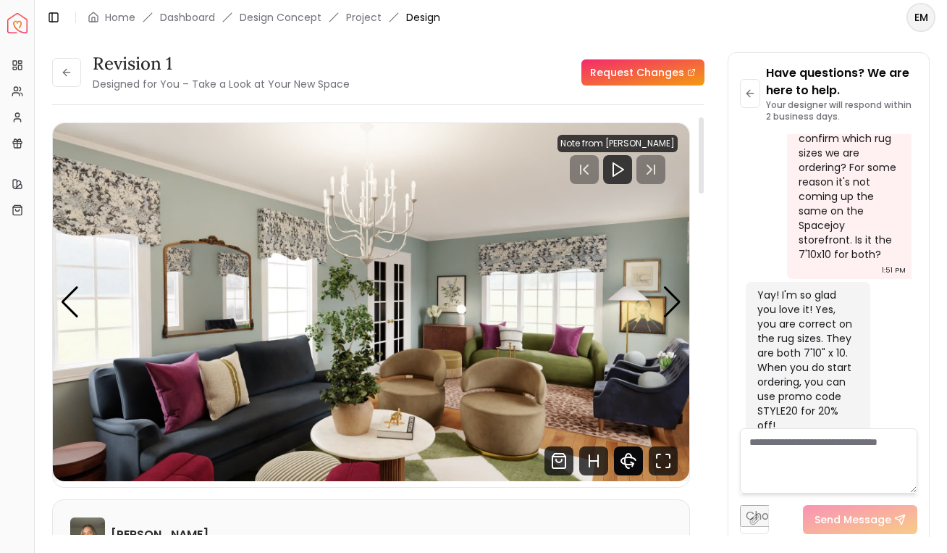
click at [625, 462] on icon "360 View" at bounding box center [628, 460] width 7 height 14
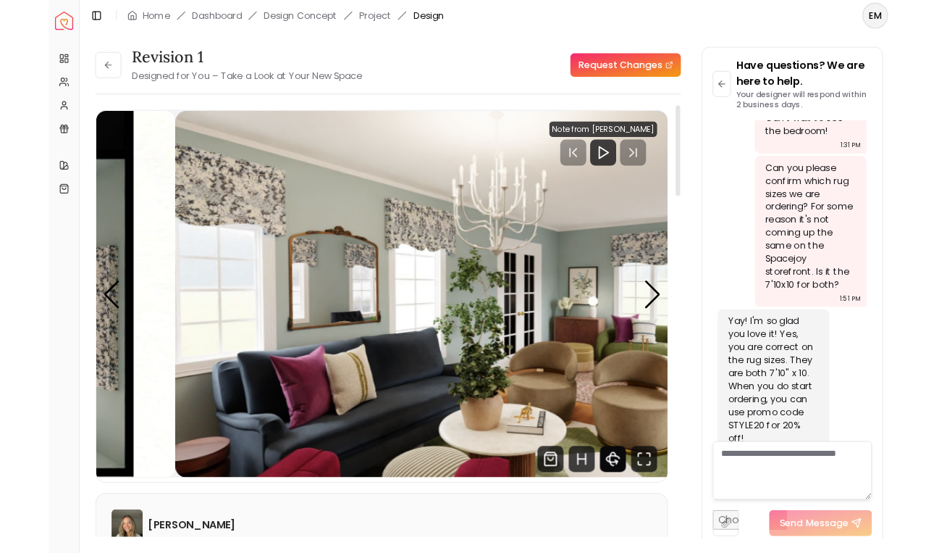
scroll to position [1701, 0]
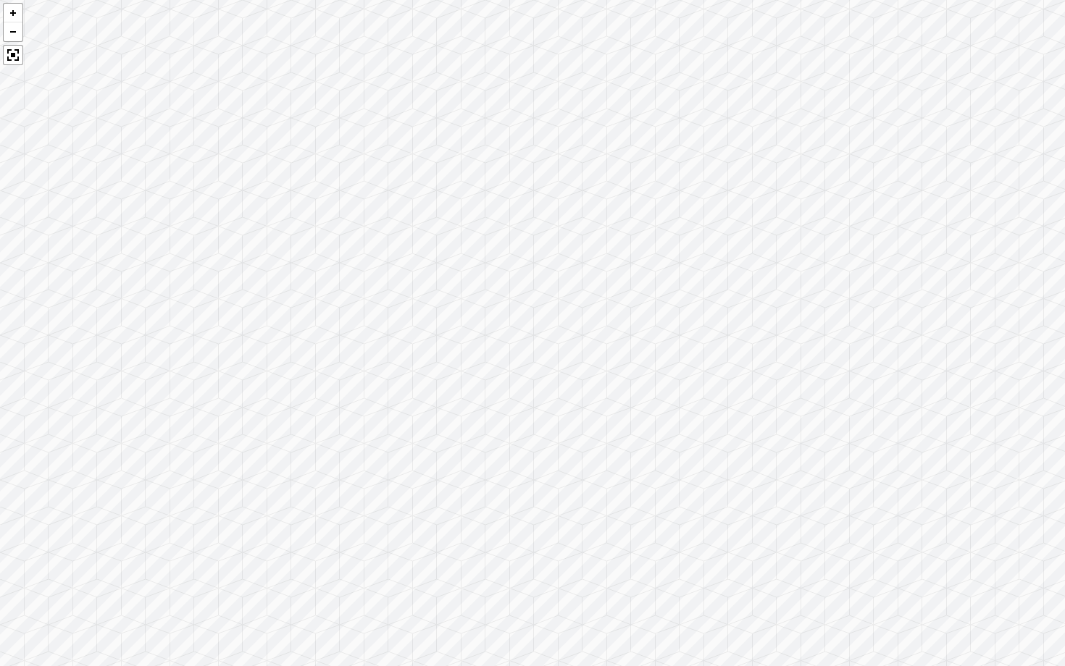
drag, startPoint x: 692, startPoint y: 500, endPoint x: 340, endPoint y: 249, distance: 432.7
click at [340, 248] on div at bounding box center [532, 333] width 1065 height 666
drag, startPoint x: 611, startPoint y: 267, endPoint x: 169, endPoint y: 303, distance: 443.3
click at [168, 302] on div at bounding box center [532, 333] width 1065 height 666
drag, startPoint x: 592, startPoint y: 268, endPoint x: 290, endPoint y: 296, distance: 304.1
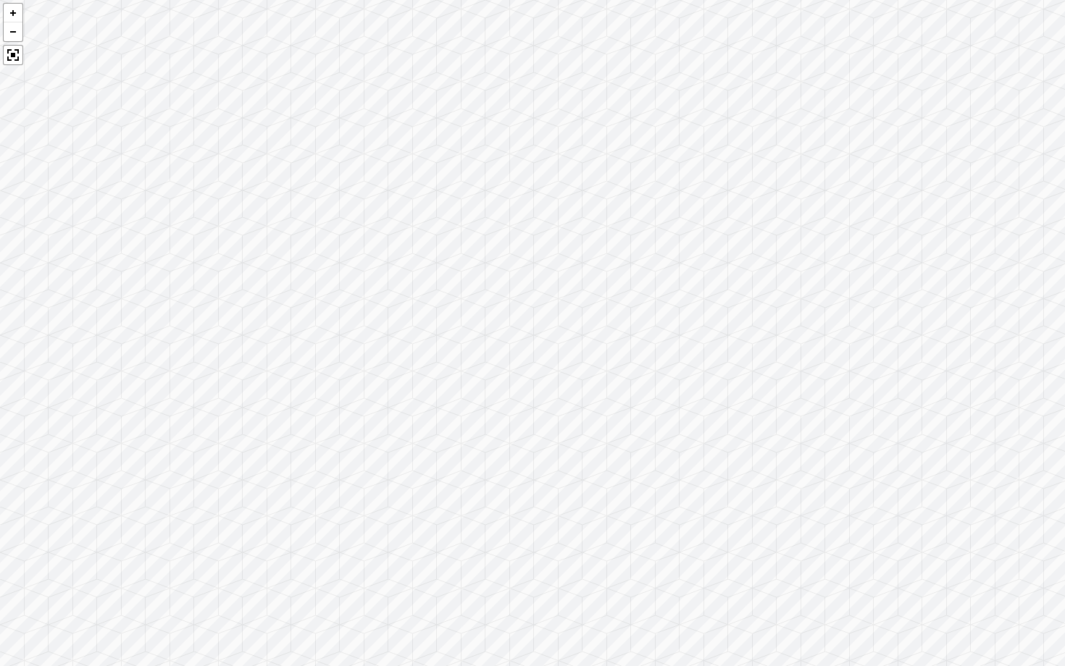
click at [290, 296] on div at bounding box center [532, 333] width 1065 height 666
drag, startPoint x: 525, startPoint y: 317, endPoint x: 3, endPoint y: 345, distance: 523.0
click at [3, 345] on div at bounding box center [532, 333] width 1065 height 666
drag, startPoint x: 556, startPoint y: 407, endPoint x: 254, endPoint y: 389, distance: 302.6
click at [254, 389] on div at bounding box center [532, 333] width 1065 height 666
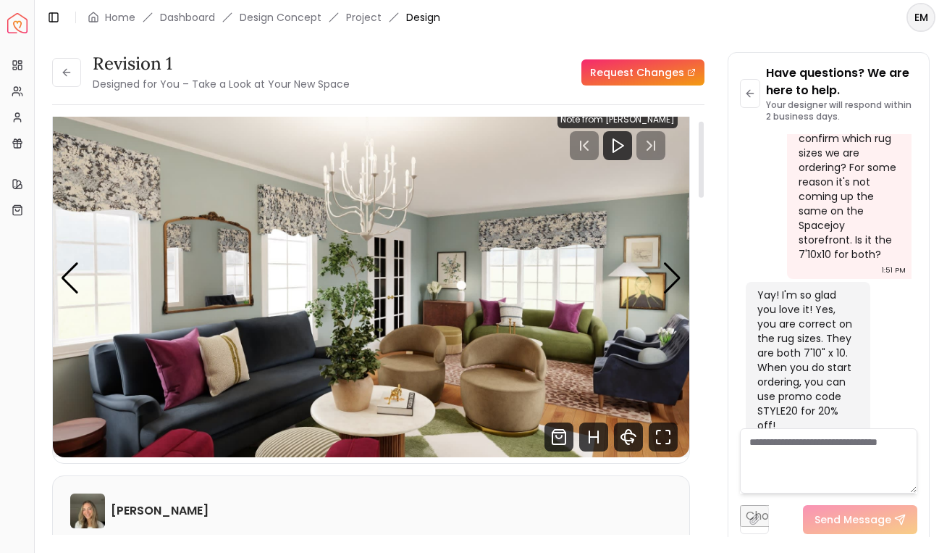
scroll to position [27, 0]
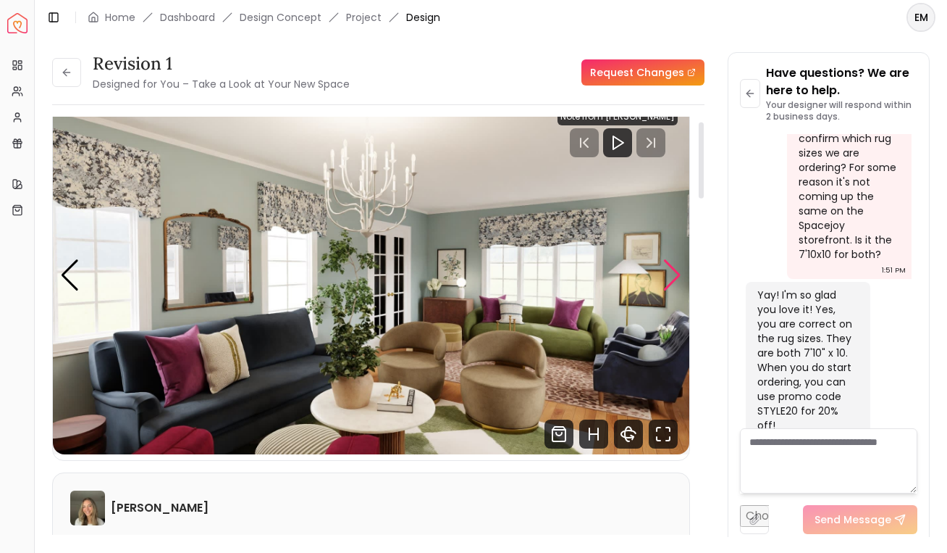
click at [664, 285] on div "Next slide" at bounding box center [673, 275] width 20 height 32
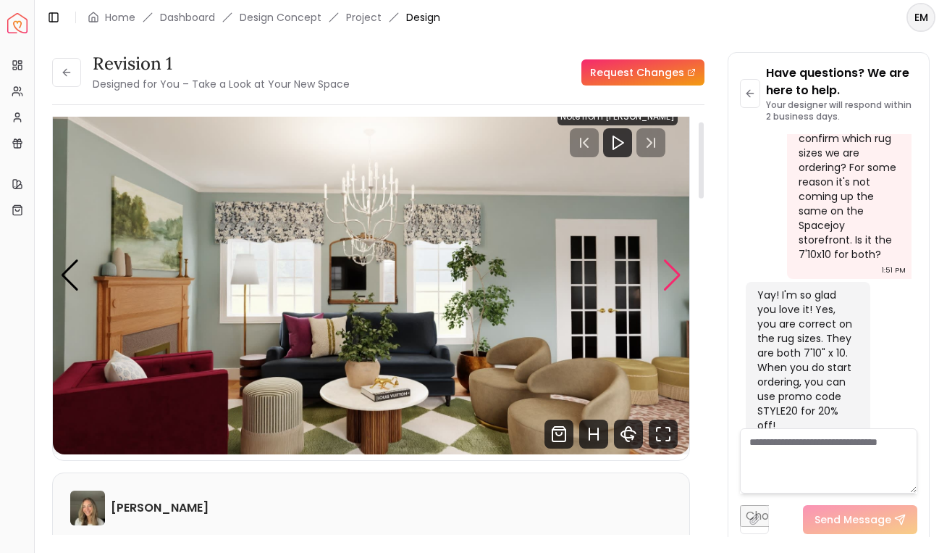
click at [663, 285] on div "Next slide" at bounding box center [673, 275] width 20 height 32
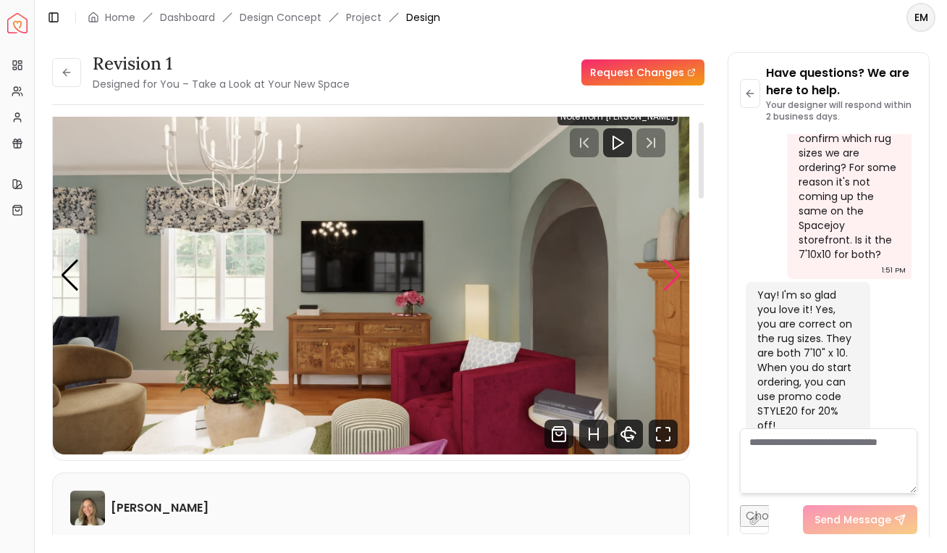
click at [663, 285] on div "Next slide" at bounding box center [673, 275] width 20 height 32
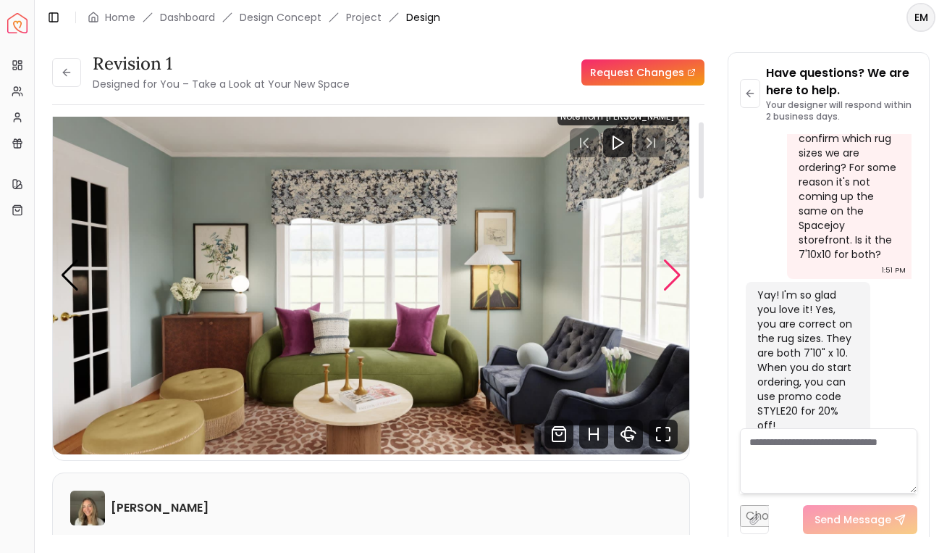
click at [663, 285] on div "Next slide" at bounding box center [673, 275] width 20 height 32
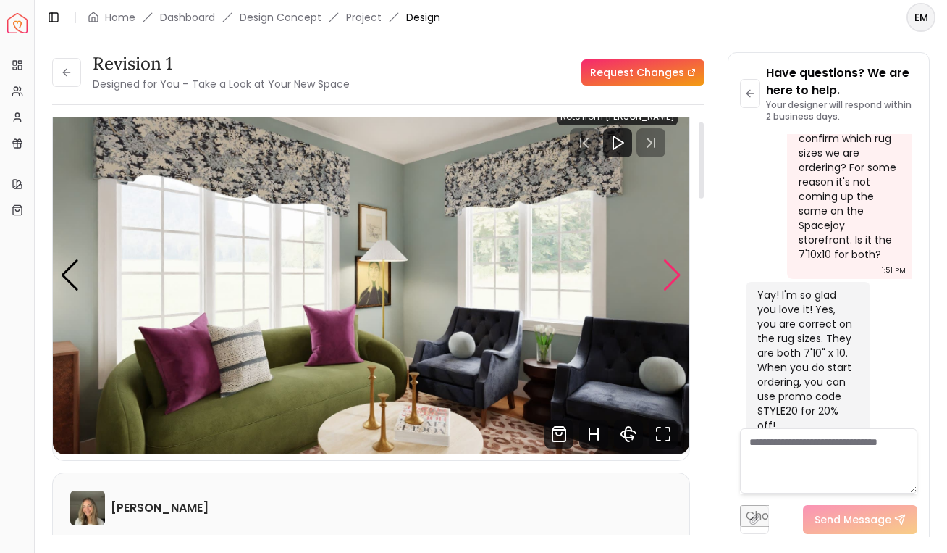
click at [663, 285] on div "Next slide" at bounding box center [673, 275] width 20 height 32
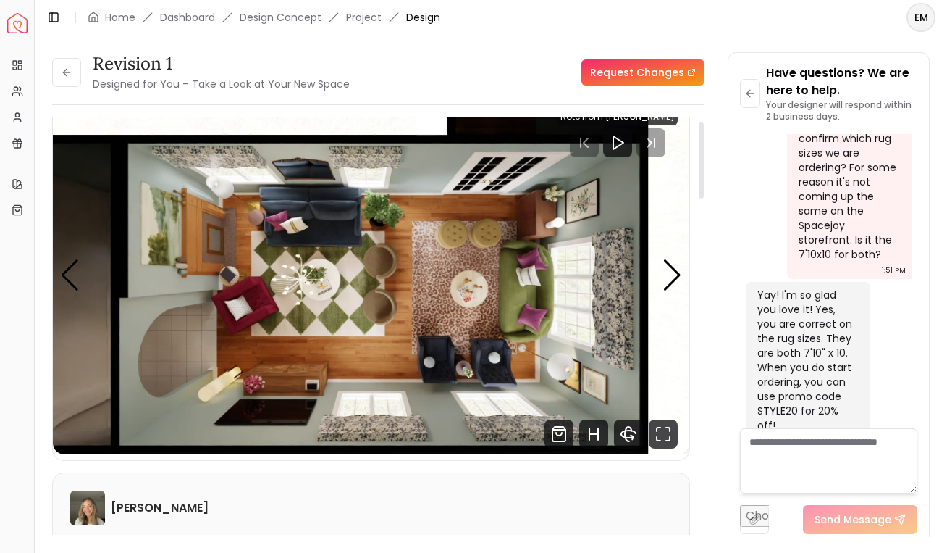
click at [697, 276] on div at bounding box center [700, 332] width 7 height 430
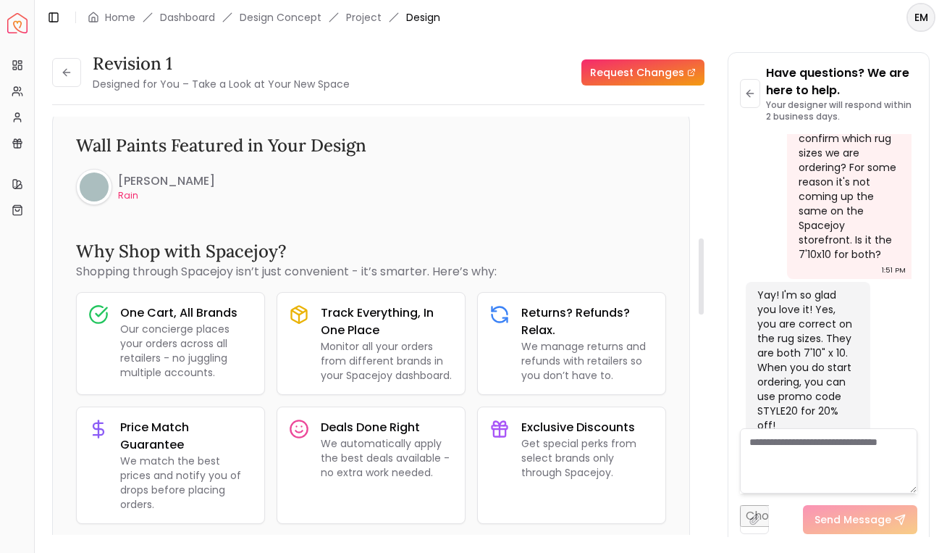
drag, startPoint x: 695, startPoint y: 283, endPoint x: 701, endPoint y: 226, distance: 57.5
click at [701, 226] on div "Revision 1 Designed for You – Take a Look at Your New Space Request Changes Hot…" at bounding box center [378, 332] width 653 height 430
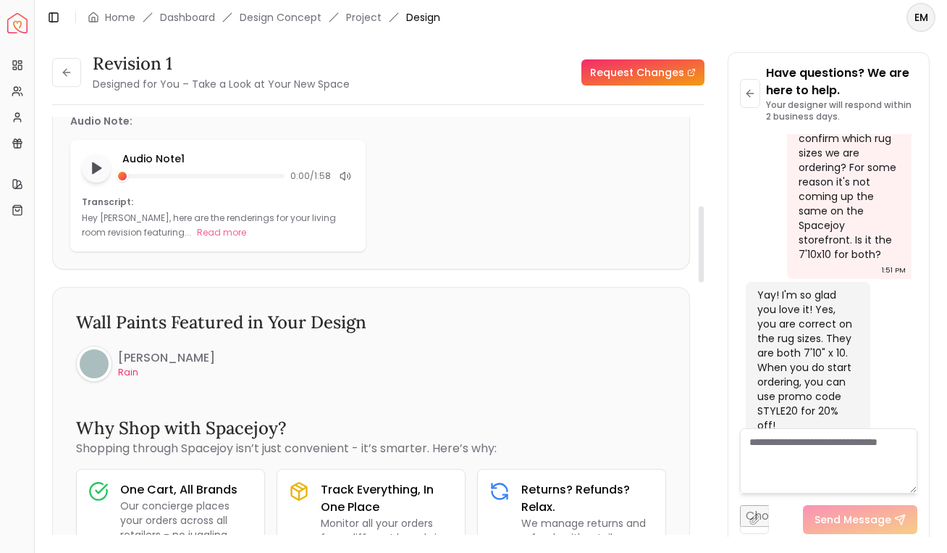
scroll to position [9, 0]
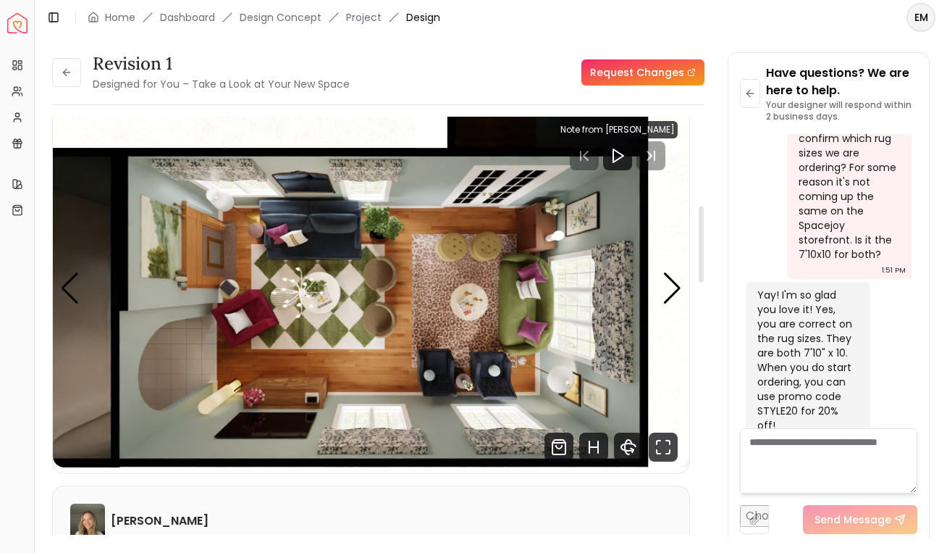
drag, startPoint x: 698, startPoint y: 261, endPoint x: 701, endPoint y: 142, distance: 119.5
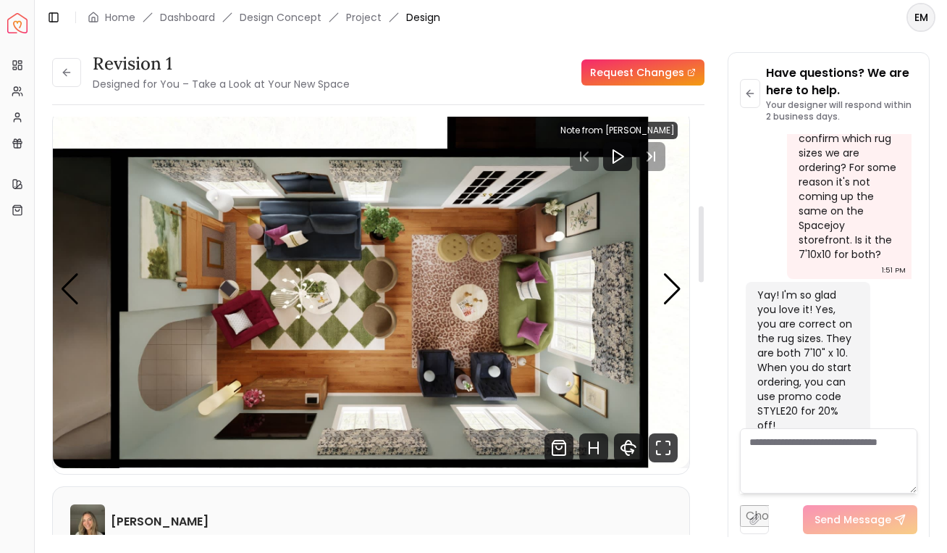
click at [701, 206] on div at bounding box center [701, 244] width 5 height 76
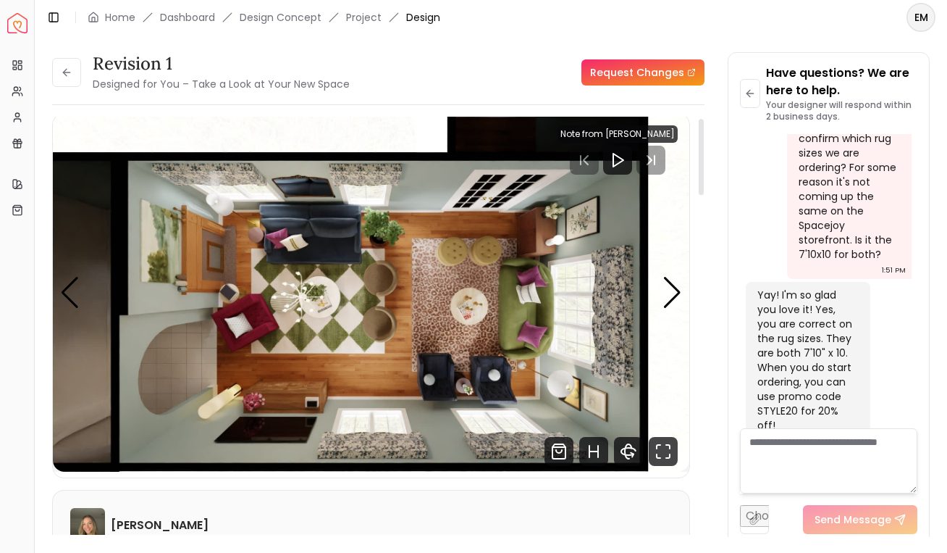
click at [676, 312] on img "6 / 6" at bounding box center [371, 293] width 637 height 358
click at [677, 290] on div "Next slide" at bounding box center [673, 293] width 20 height 32
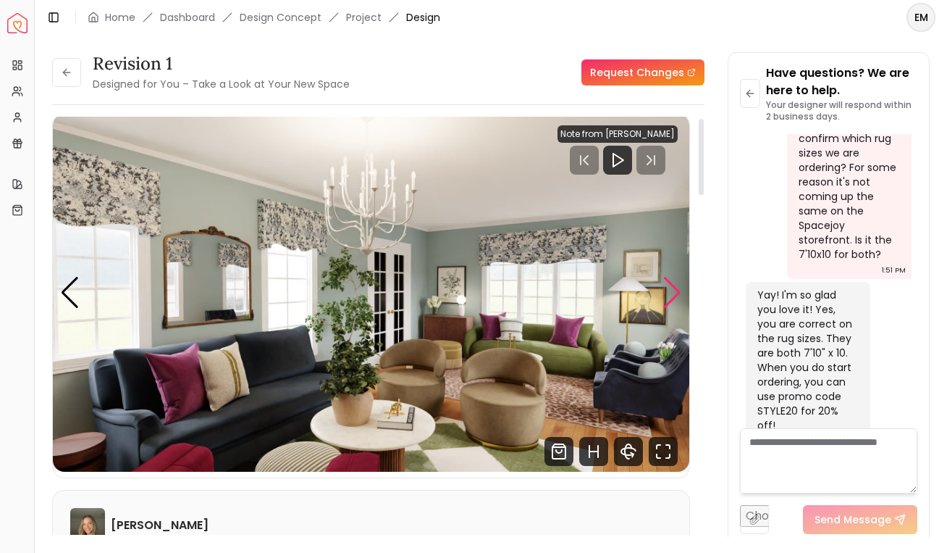
click at [677, 290] on div "Next slide" at bounding box center [673, 293] width 20 height 32
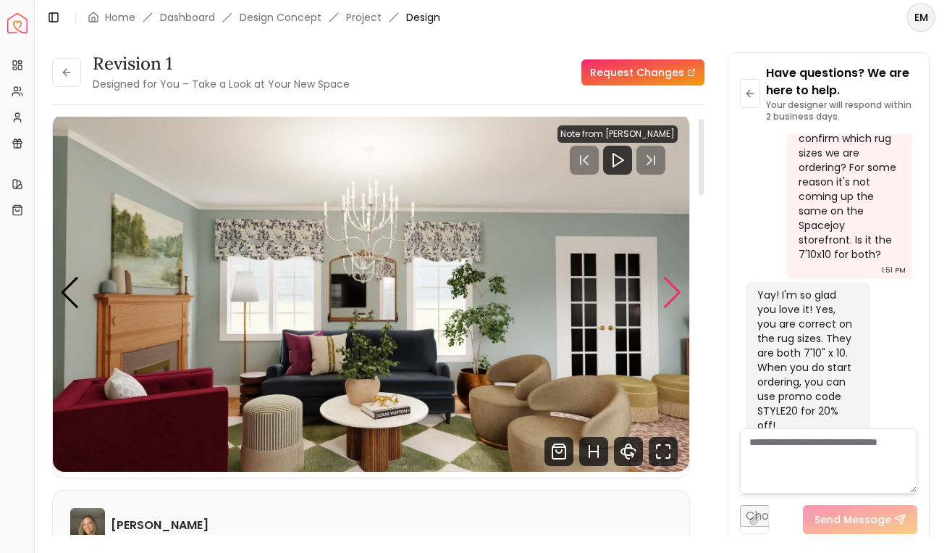
click at [677, 290] on div "Next slide" at bounding box center [673, 293] width 20 height 32
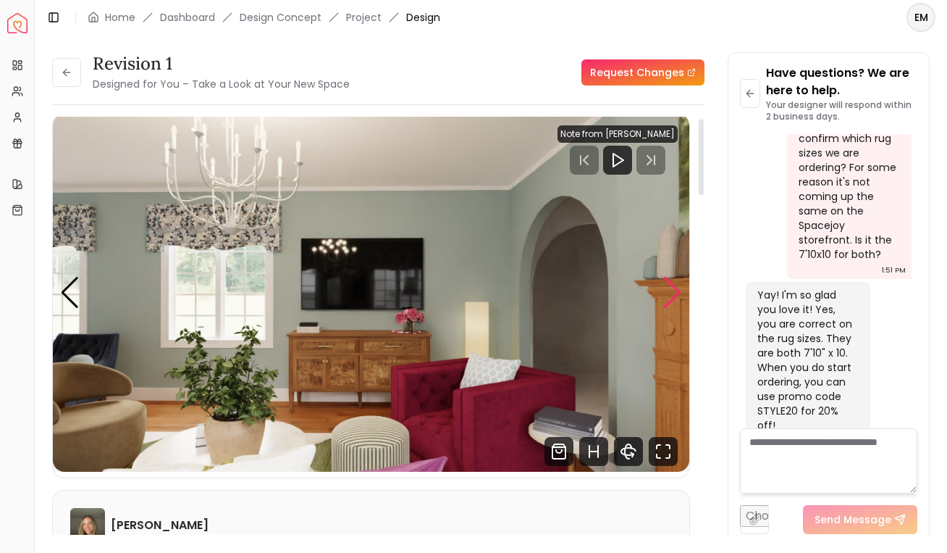
click at [677, 290] on div "Next slide" at bounding box center [673, 293] width 20 height 32
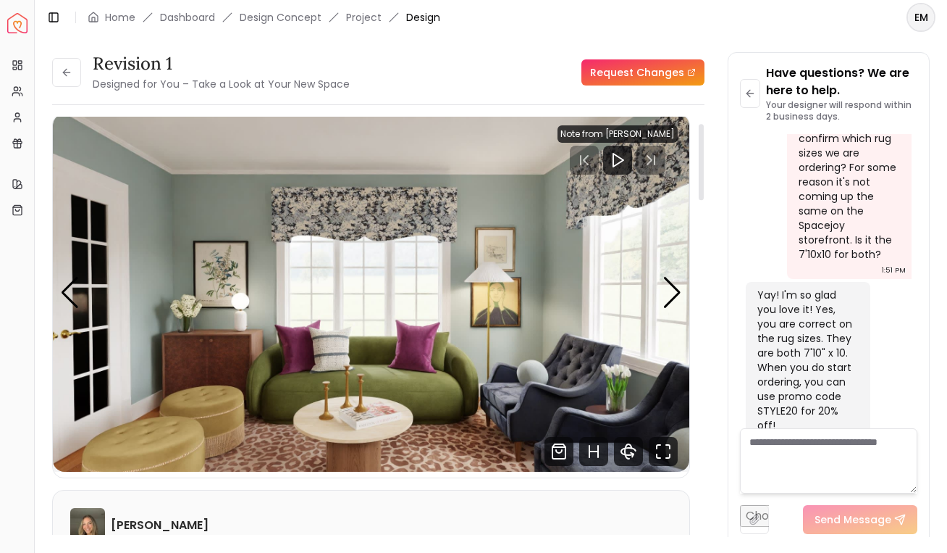
scroll to position [60, 0]
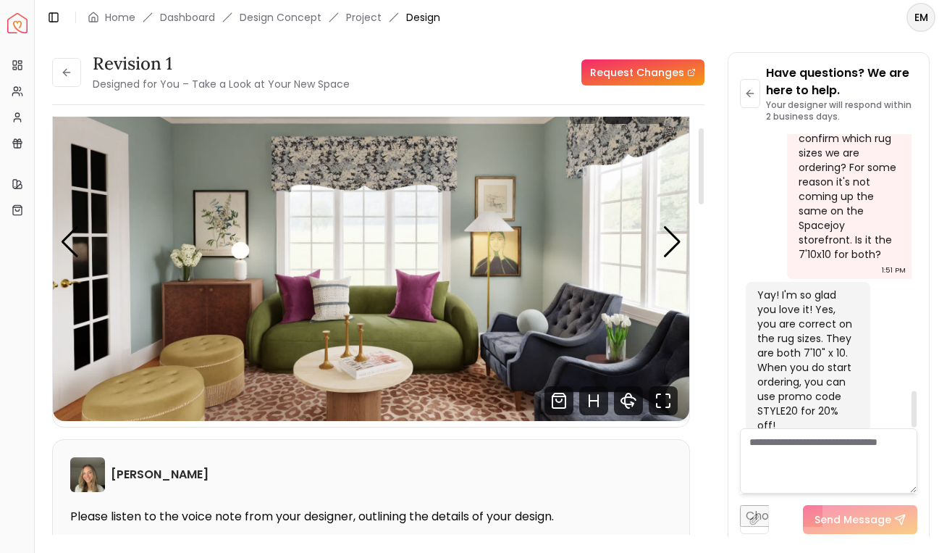
click at [674, 261] on img "4 / 6" at bounding box center [371, 242] width 637 height 358
click at [673, 236] on div "Next slide" at bounding box center [673, 242] width 20 height 32
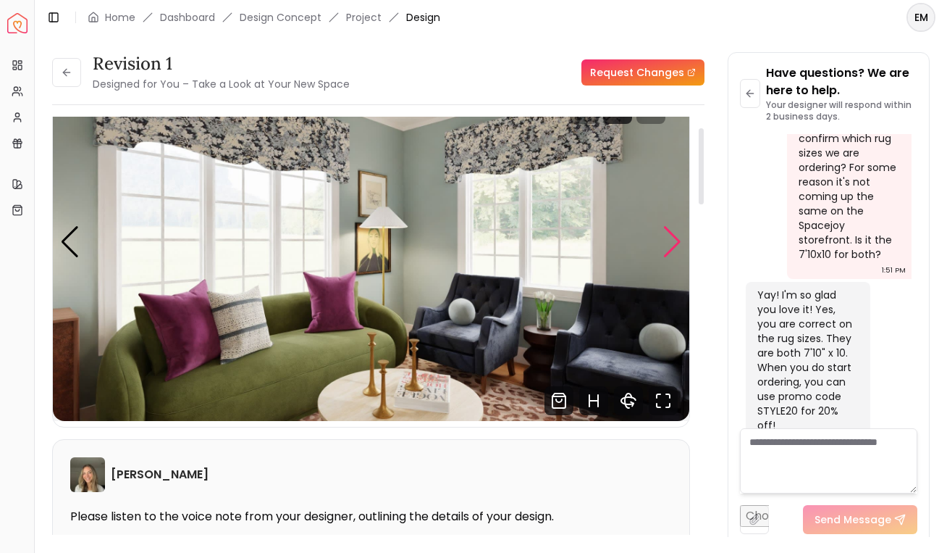
click at [673, 236] on div "Next slide" at bounding box center [673, 242] width 20 height 32
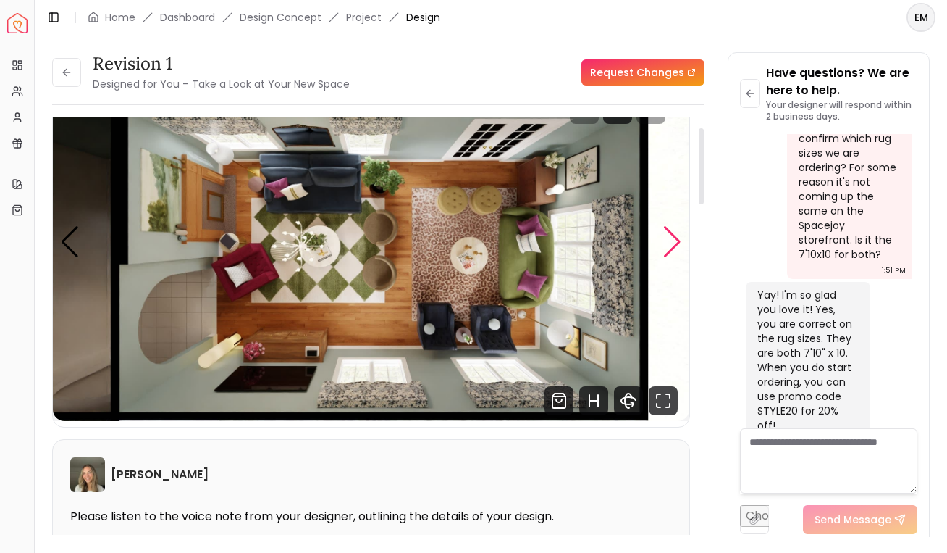
click at [673, 236] on div "Next slide" at bounding box center [673, 242] width 20 height 32
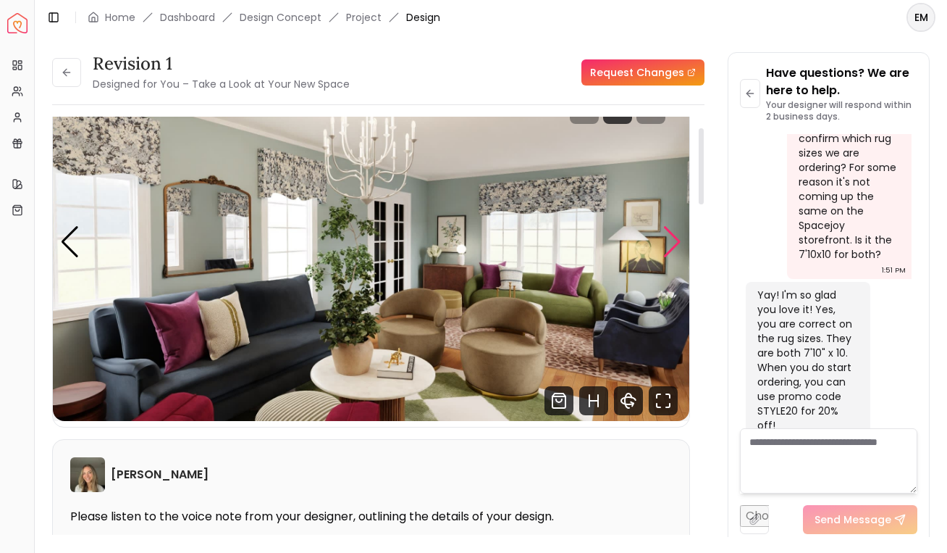
click at [673, 236] on div "Next slide" at bounding box center [673, 242] width 20 height 32
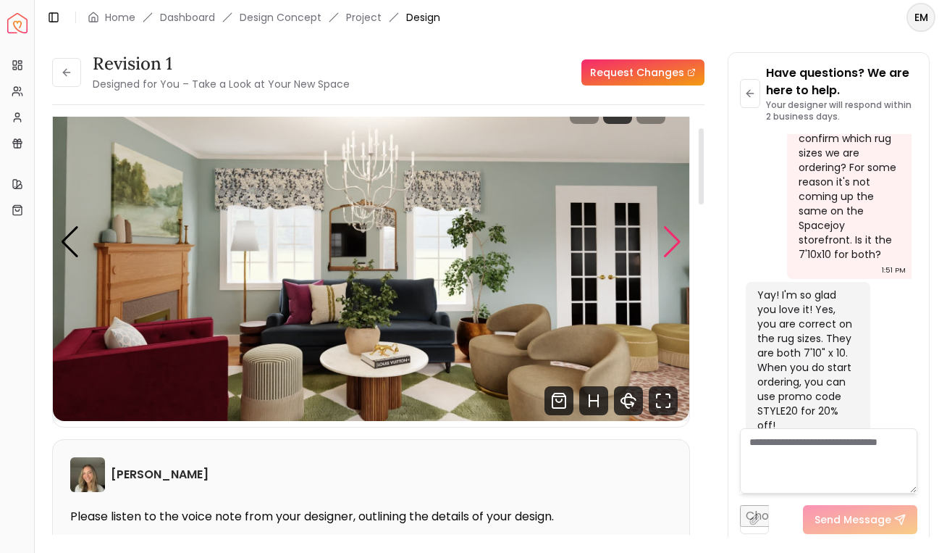
click at [673, 236] on div "Next slide" at bounding box center [673, 242] width 20 height 32
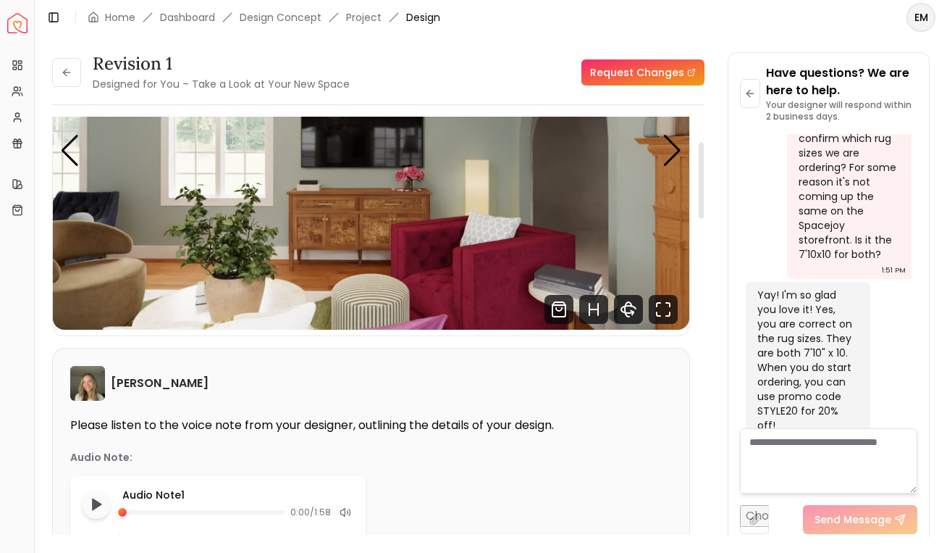
scroll to position [41, 0]
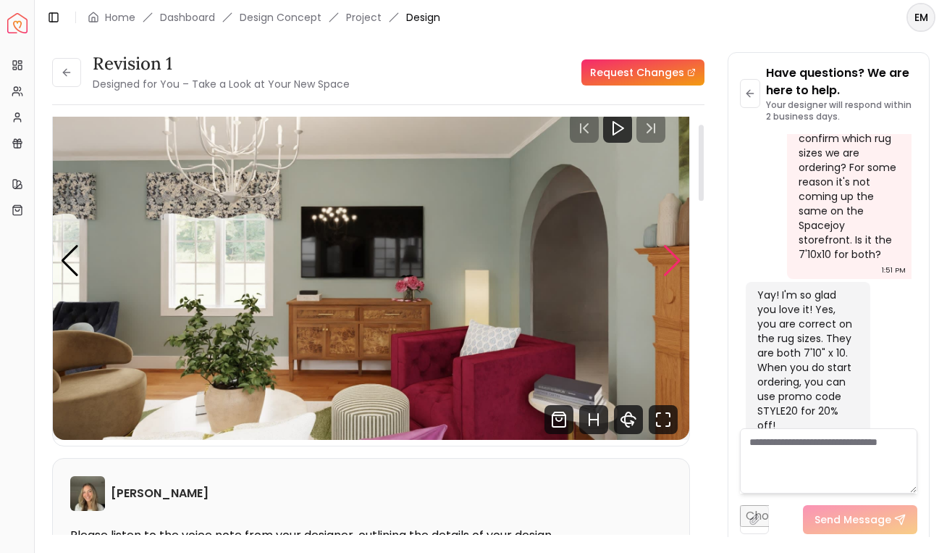
click at [666, 256] on div "Next slide" at bounding box center [673, 261] width 20 height 32
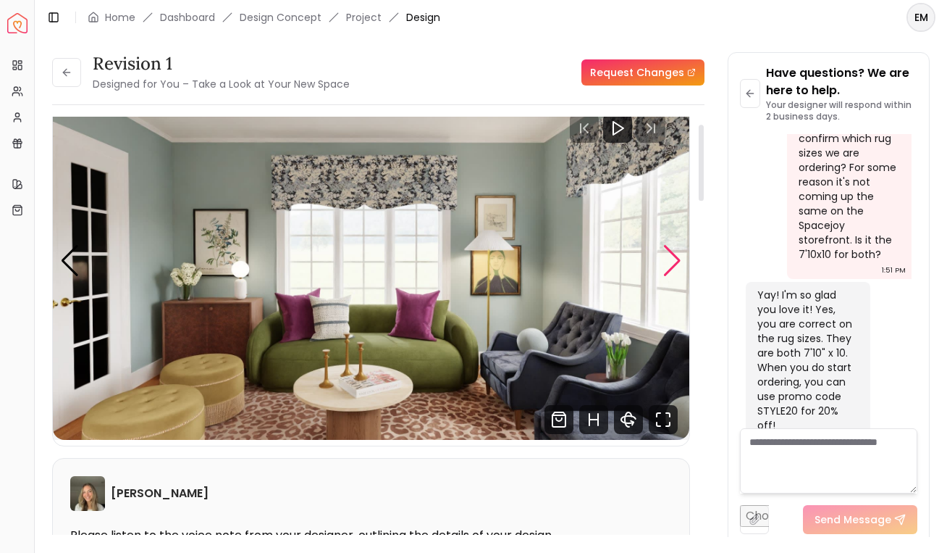
click at [666, 256] on div "Next slide" at bounding box center [673, 261] width 20 height 32
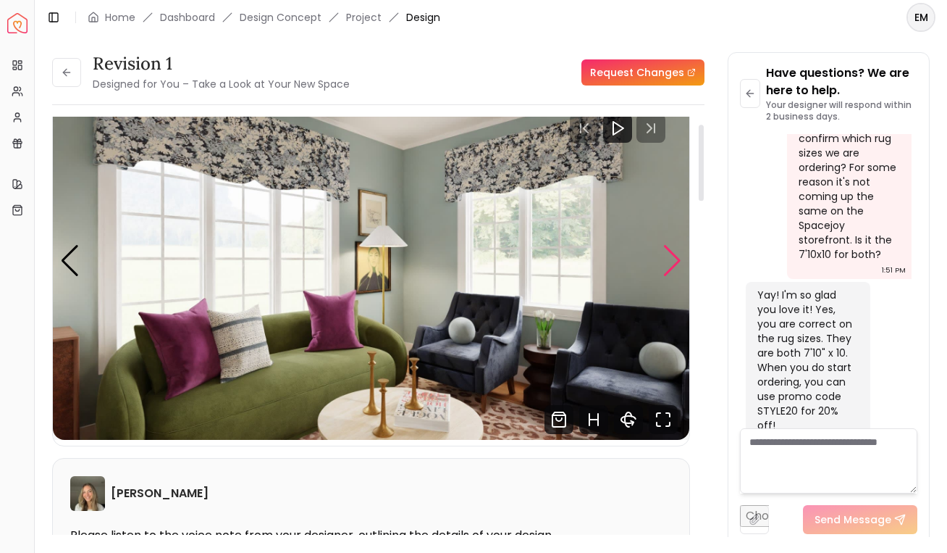
click at [666, 261] on div "Next slide" at bounding box center [673, 261] width 20 height 32
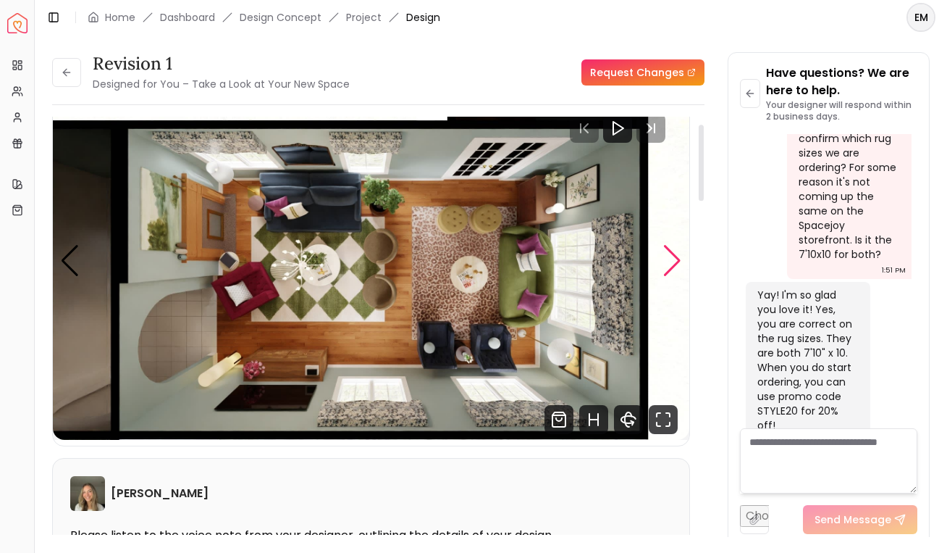
click at [666, 261] on div "Next slide" at bounding box center [673, 261] width 20 height 32
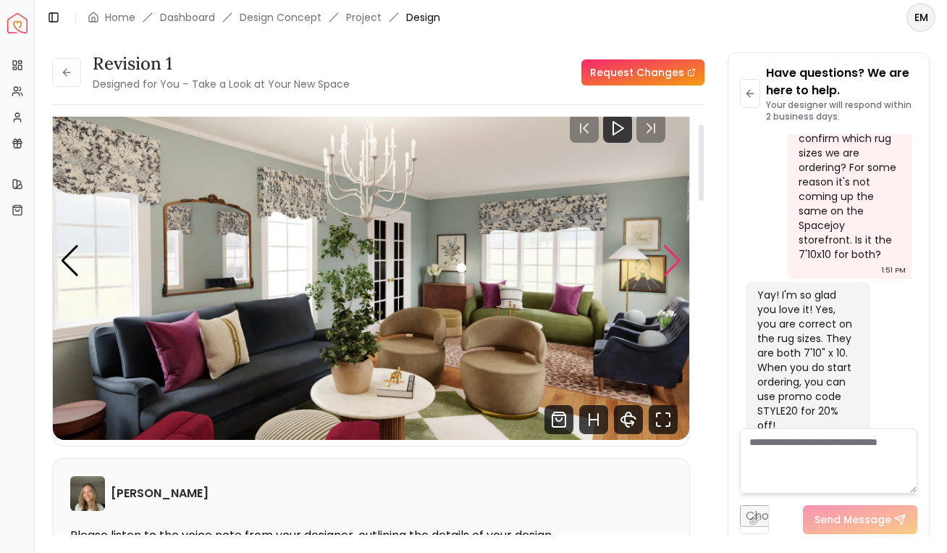
click at [666, 261] on div "Next slide" at bounding box center [673, 261] width 20 height 32
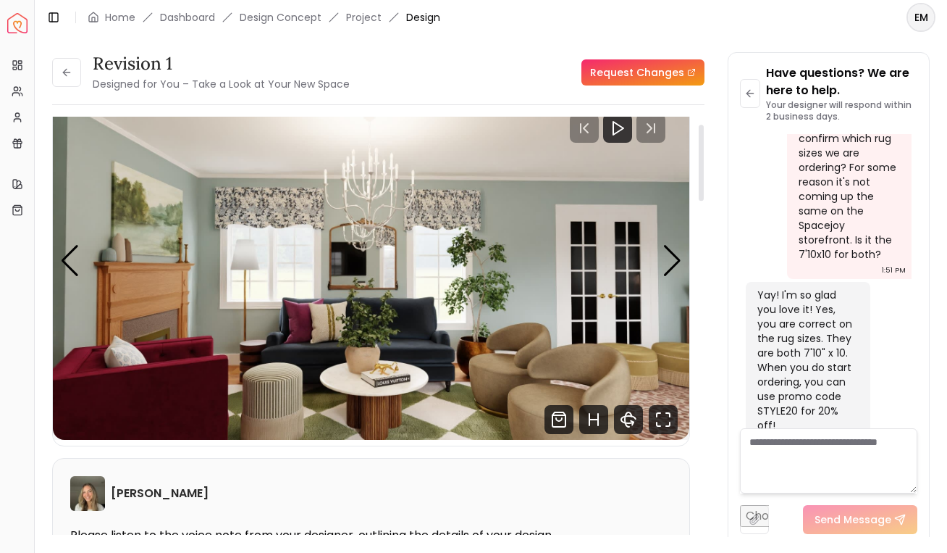
scroll to position [0, 0]
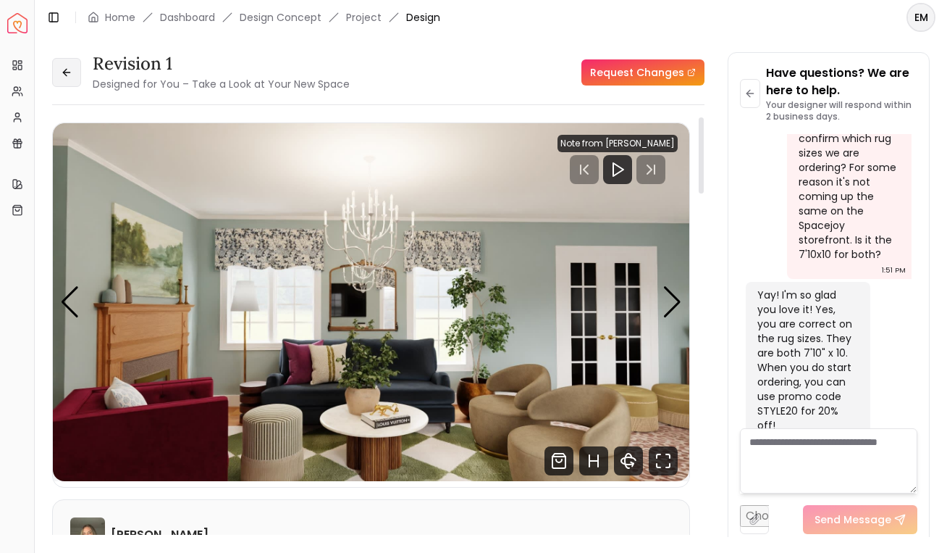
click at [58, 75] on button at bounding box center [66, 72] width 29 height 29
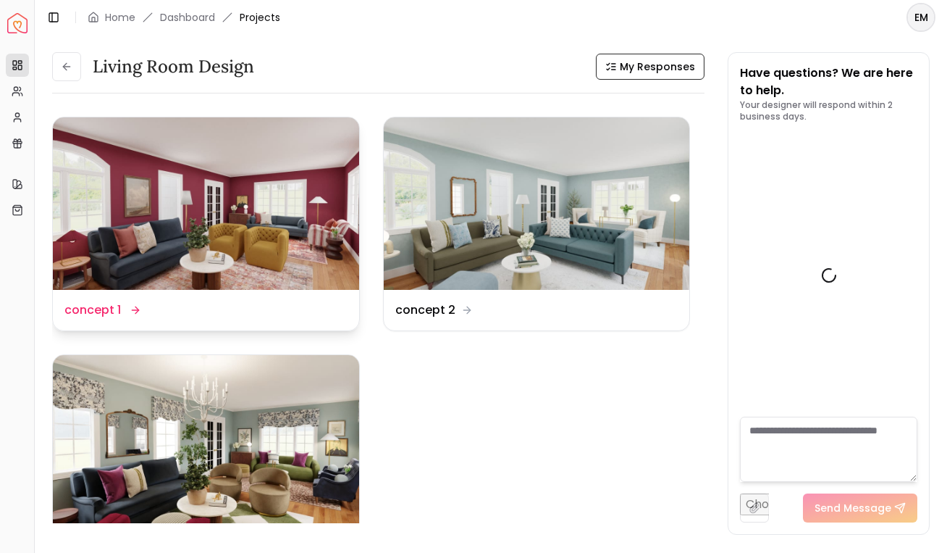
scroll to position [2073, 0]
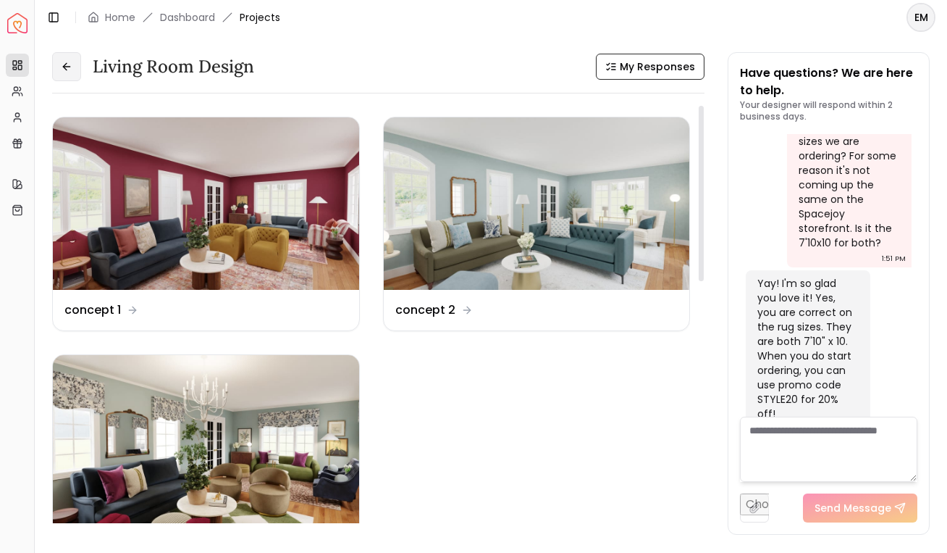
click at [72, 66] on icon at bounding box center [67, 67] width 12 height 12
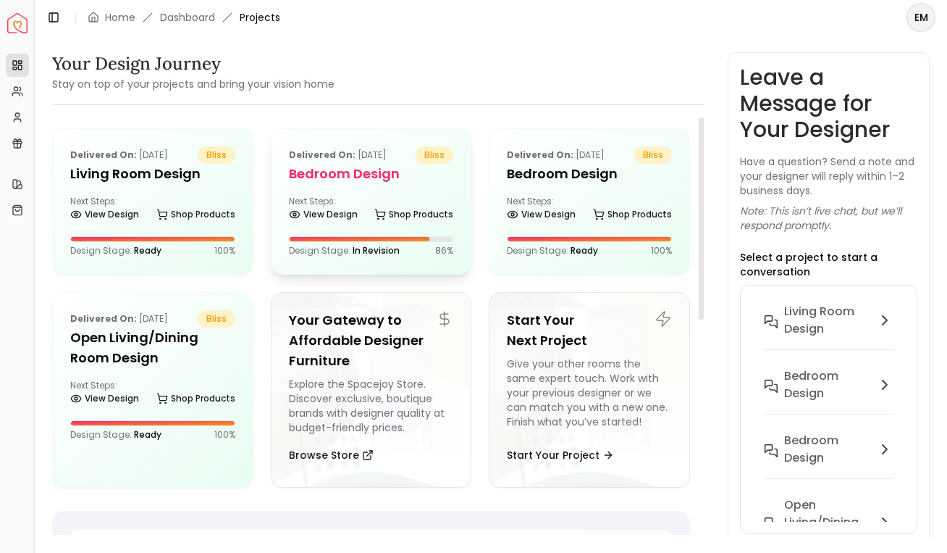
click at [417, 168] on h5 "Bedroom design" at bounding box center [371, 174] width 165 height 20
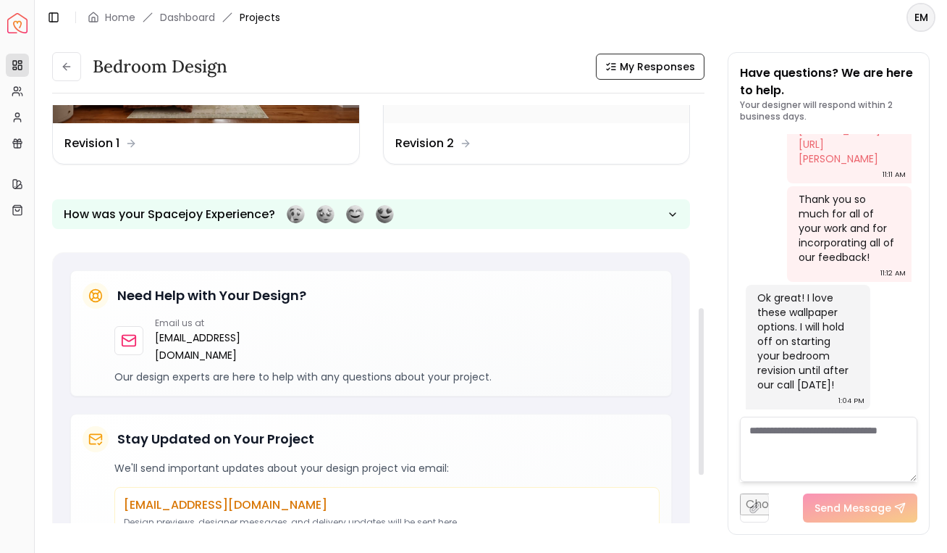
scroll to position [654, 0]
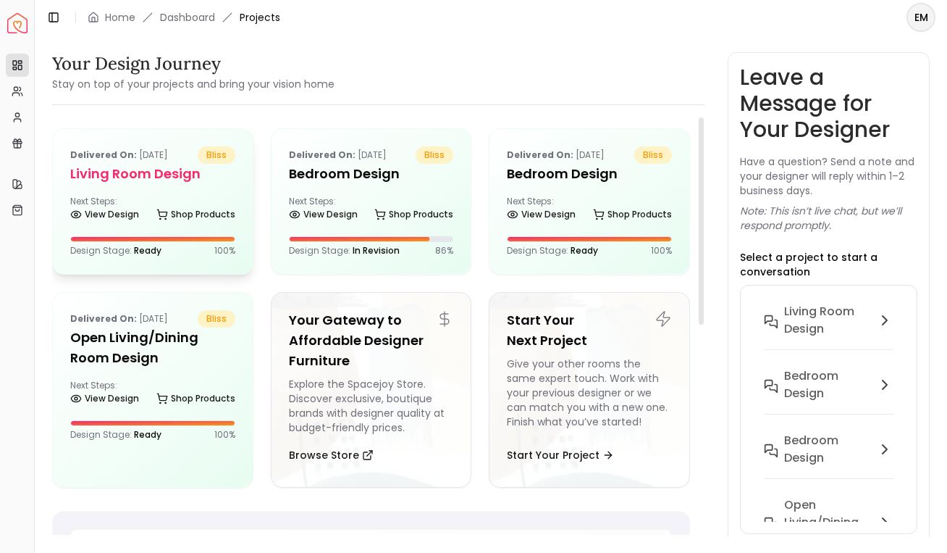
click at [196, 180] on h5 "Living Room design" at bounding box center [152, 174] width 165 height 20
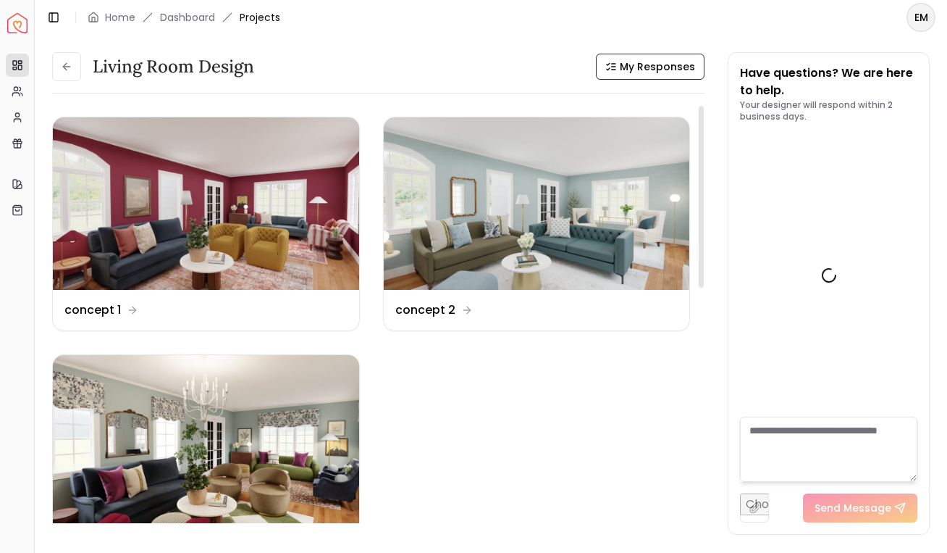
scroll to position [2073, 0]
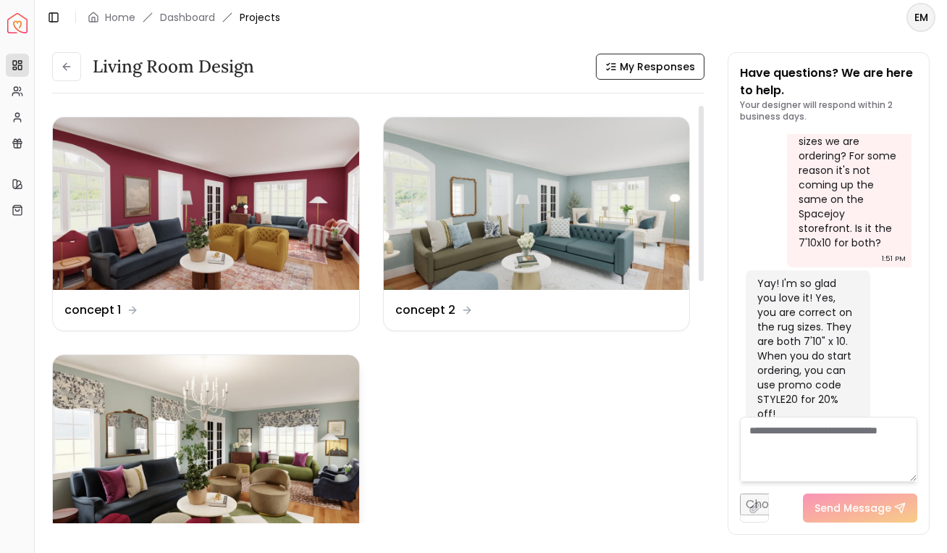
click at [259, 404] on img at bounding box center [206, 441] width 306 height 172
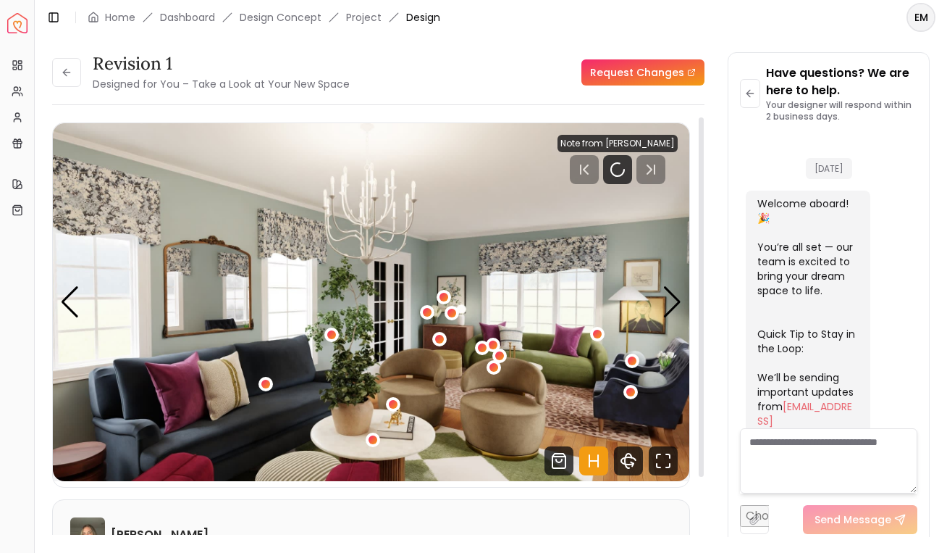
scroll to position [2061, 0]
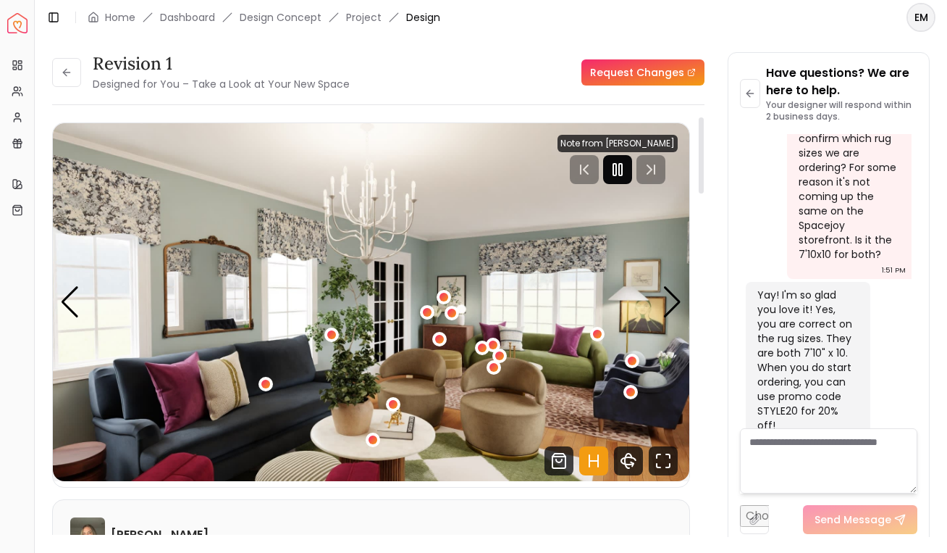
click at [627, 168] on icon "Pause" at bounding box center [617, 169] width 17 height 17
click at [596, 461] on icon "Hotspots Toggle" at bounding box center [593, 460] width 29 height 29
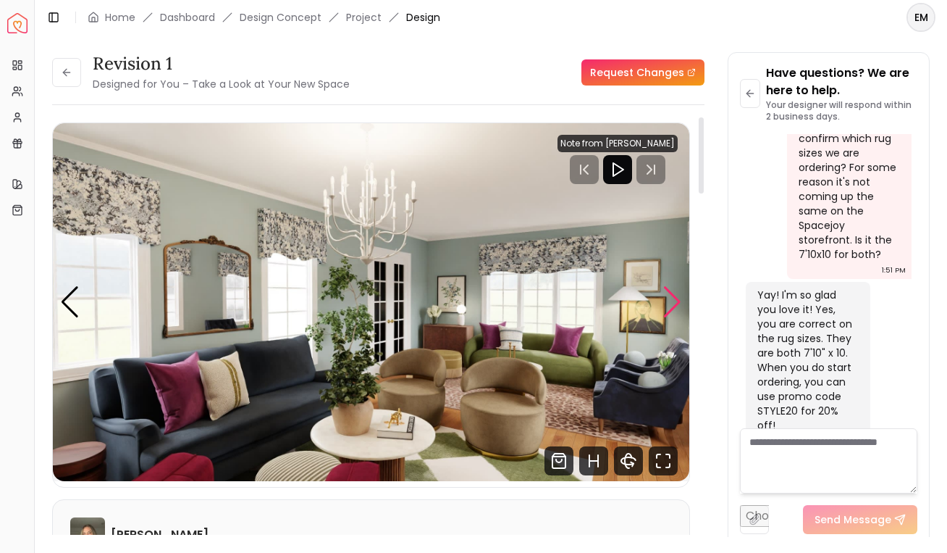
click at [671, 302] on div "Next slide" at bounding box center [673, 302] width 20 height 32
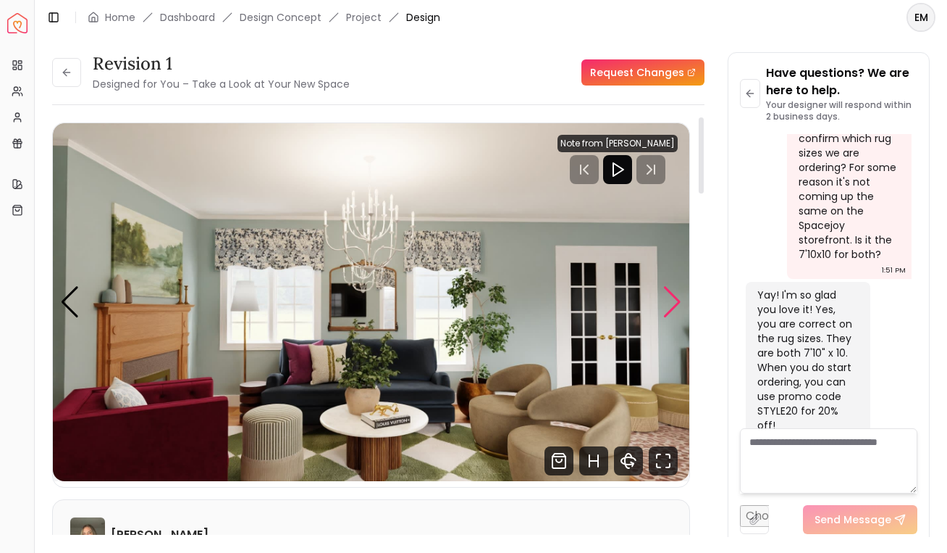
click at [671, 302] on div "Next slide" at bounding box center [673, 302] width 20 height 32
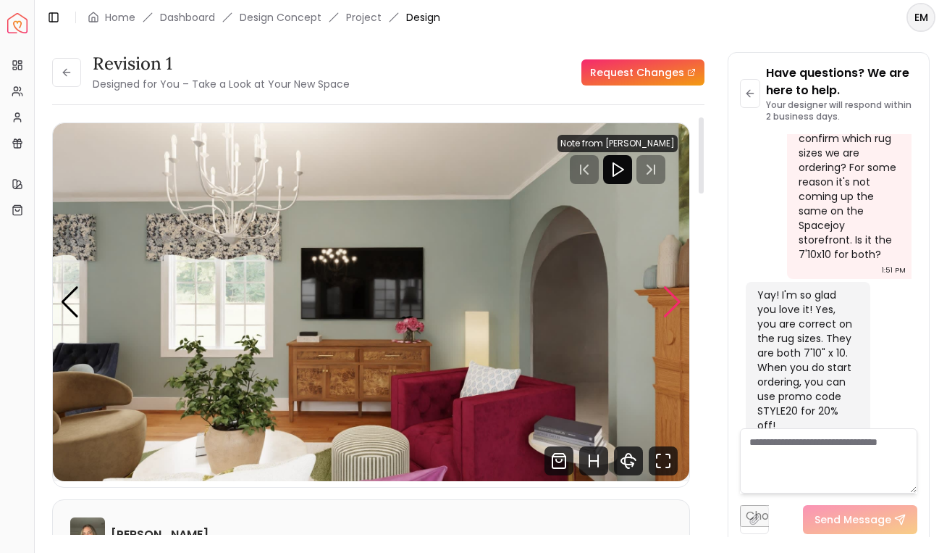
click at [669, 304] on div "Next slide" at bounding box center [673, 302] width 20 height 32
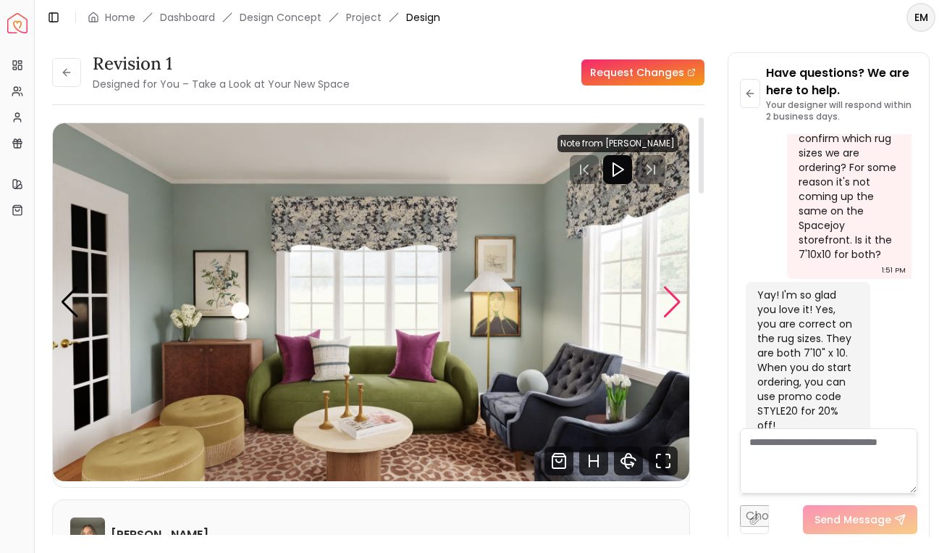
click at [669, 304] on div "Next slide" at bounding box center [673, 302] width 20 height 32
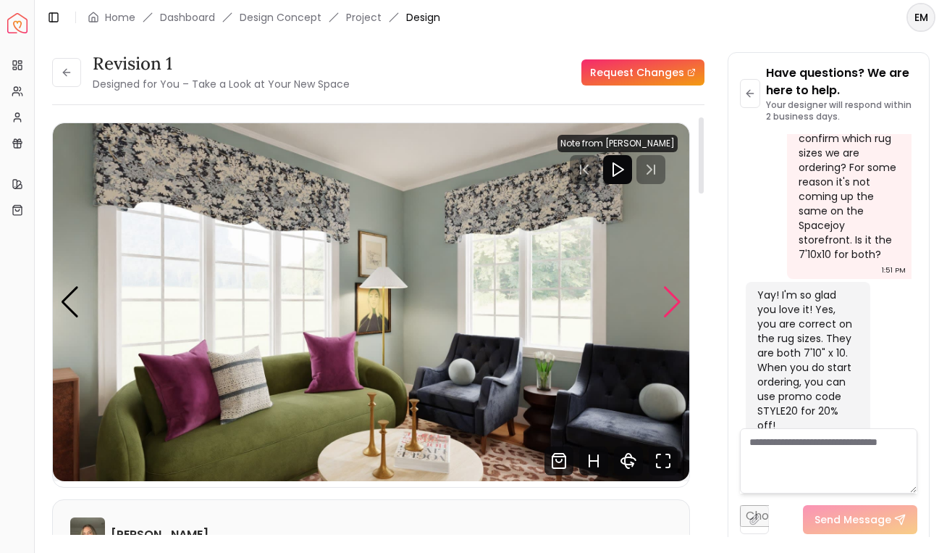
click at [669, 304] on div "Next slide" at bounding box center [673, 302] width 20 height 32
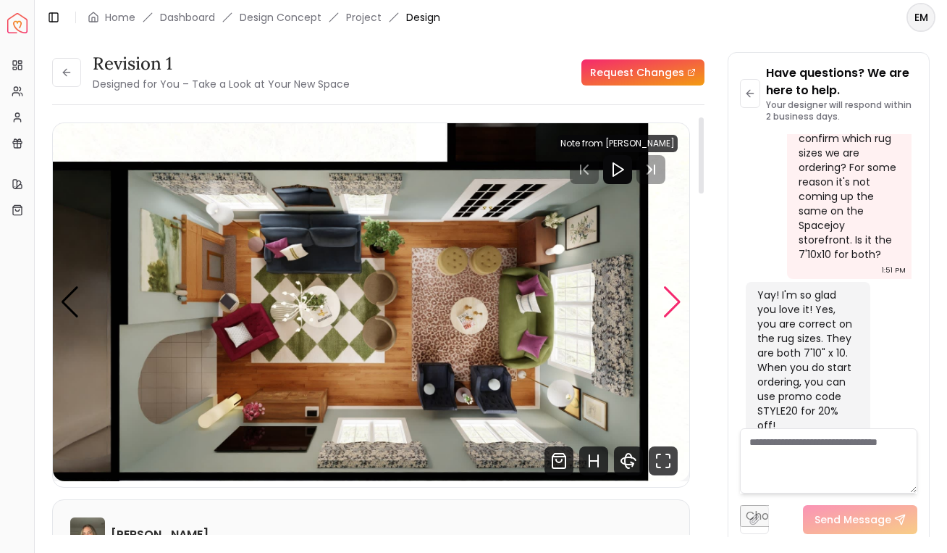
click at [674, 309] on div "Next slide" at bounding box center [673, 302] width 20 height 32
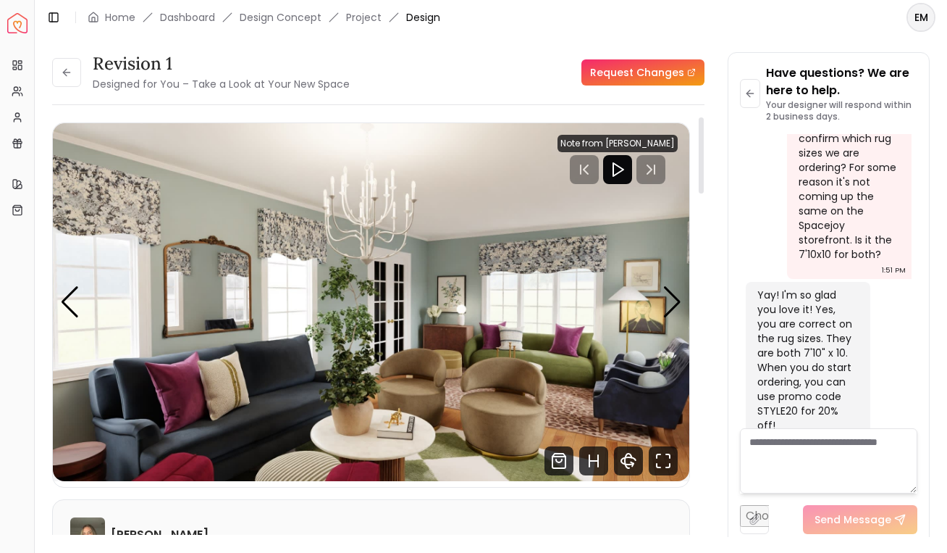
click at [55, 308] on img "1 / 6" at bounding box center [371, 302] width 637 height 358
click at [64, 303] on div "Previous slide" at bounding box center [70, 302] width 20 height 32
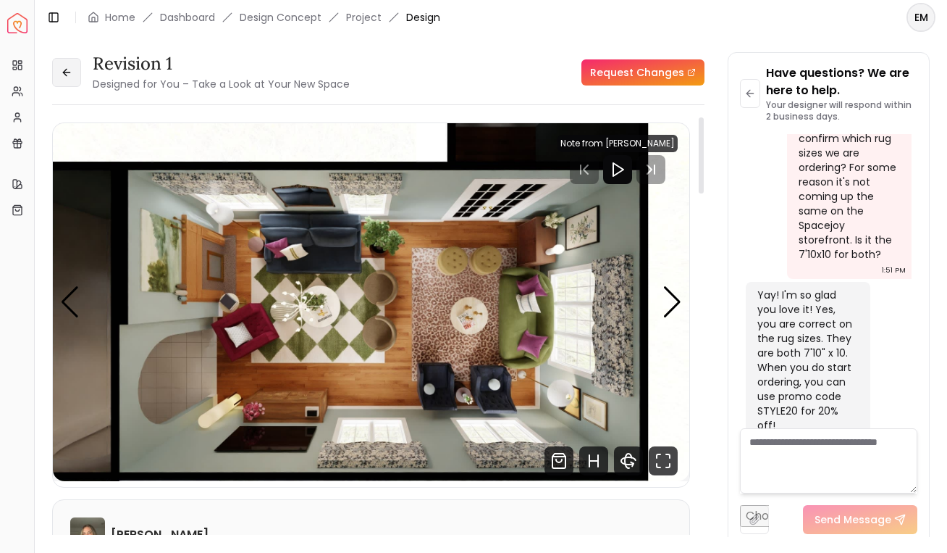
click at [68, 69] on icon at bounding box center [67, 73] width 12 height 12
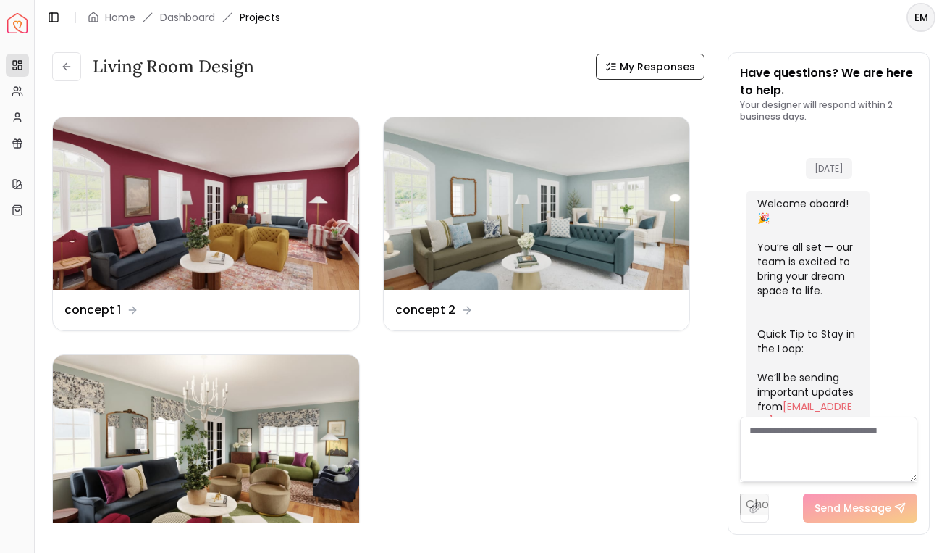
click at [68, 69] on icon at bounding box center [67, 67] width 12 height 12
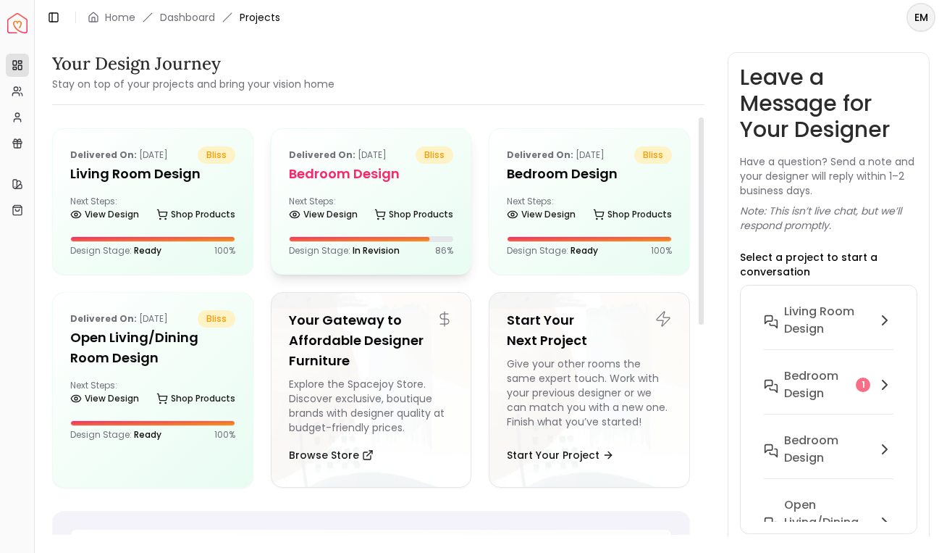
click at [361, 232] on div "Delivered on: [DATE] bliss Bedroom design Next Steps: View Design Shop Products…" at bounding box center [372, 201] width 200 height 145
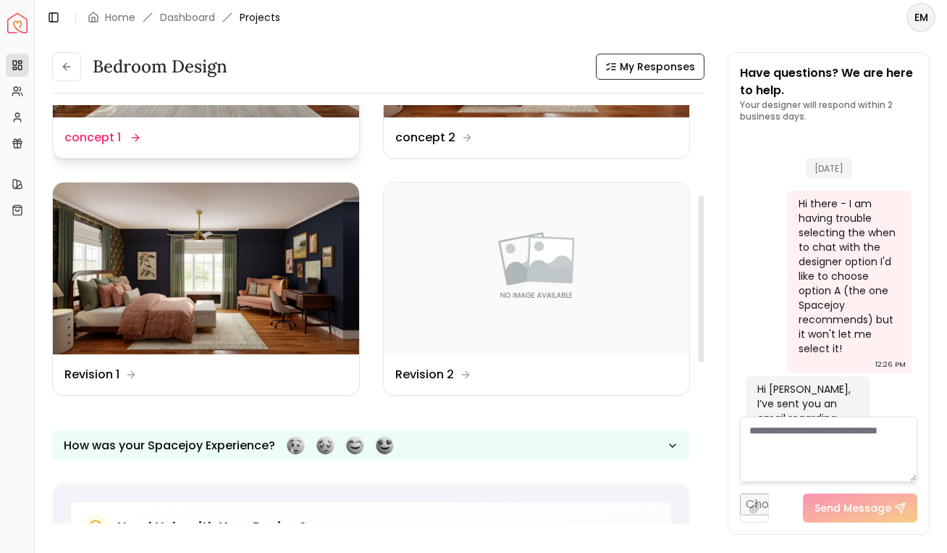
scroll to position [6410, 0]
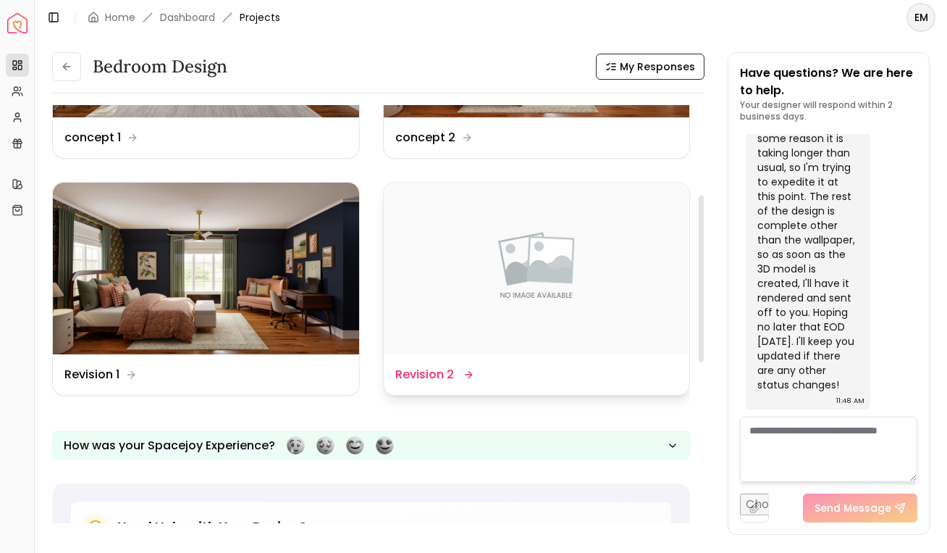
click at [393, 381] on div "Design Name Revision 2" at bounding box center [537, 374] width 306 height 41
click at [430, 354] on div "Design Name Revision 2" at bounding box center [537, 374] width 306 height 41
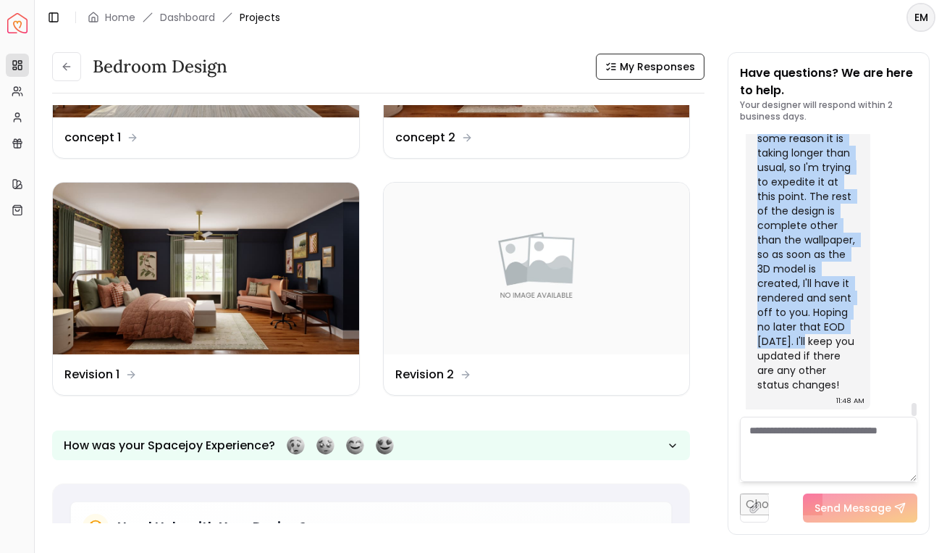
drag, startPoint x: 779, startPoint y: 183, endPoint x: 860, endPoint y: 340, distance: 176.5
click at [860, 340] on div "Hey [PERSON_NAME]! I just wanted to let you know that I'm waiting on the new wa…" at bounding box center [808, 216] width 125 height 385
drag, startPoint x: 840, startPoint y: 387, endPoint x: 747, endPoint y: 235, distance: 177.5
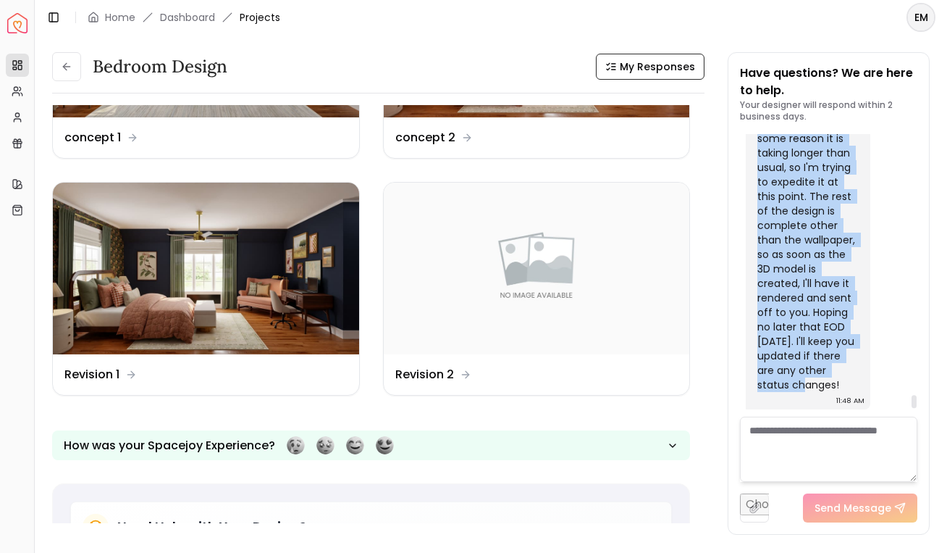
click at [747, 235] on div "Hey [PERSON_NAME]! I just wanted to let you know that I'm waiting on the new wa…" at bounding box center [808, 216] width 125 height 385
copy div "Hey [PERSON_NAME]! I just wanted to let you know that I'm waiting on the new wa…"
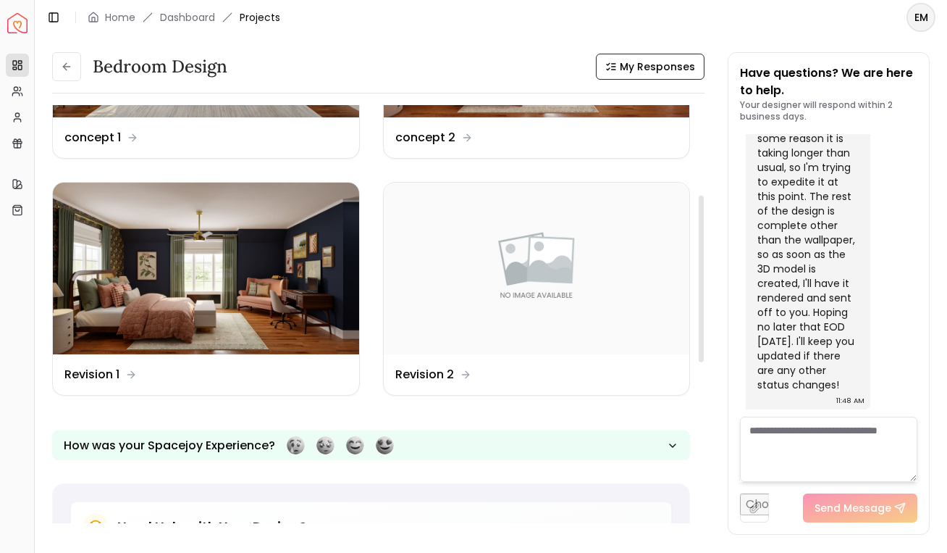
click at [829, 445] on textarea at bounding box center [828, 448] width 177 height 65
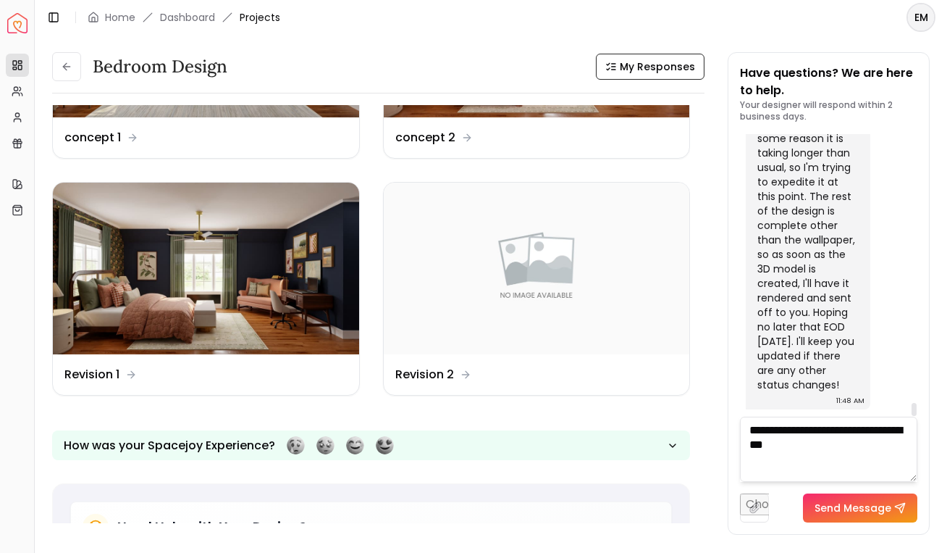
click at [844, 424] on textarea "**********" at bounding box center [828, 448] width 177 height 65
type textarea "**********"
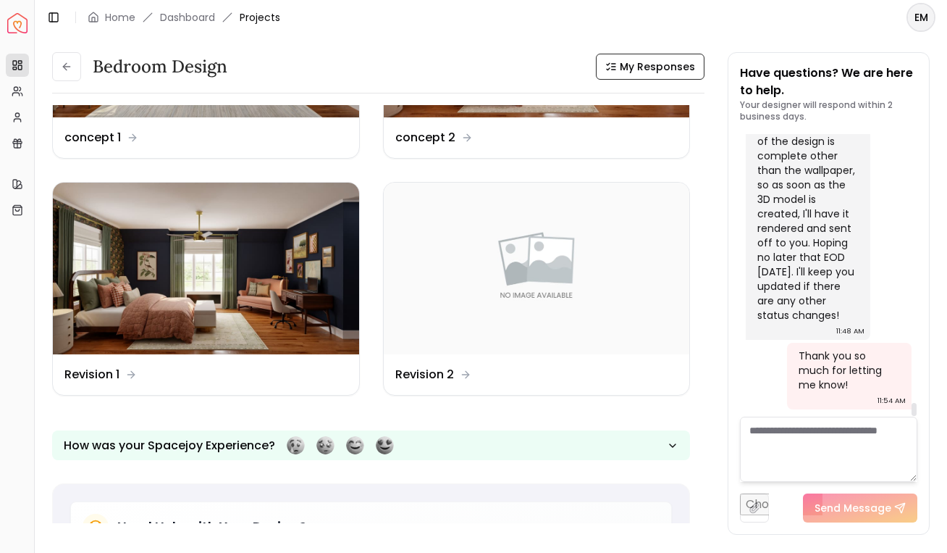
scroll to position [6480, 0]
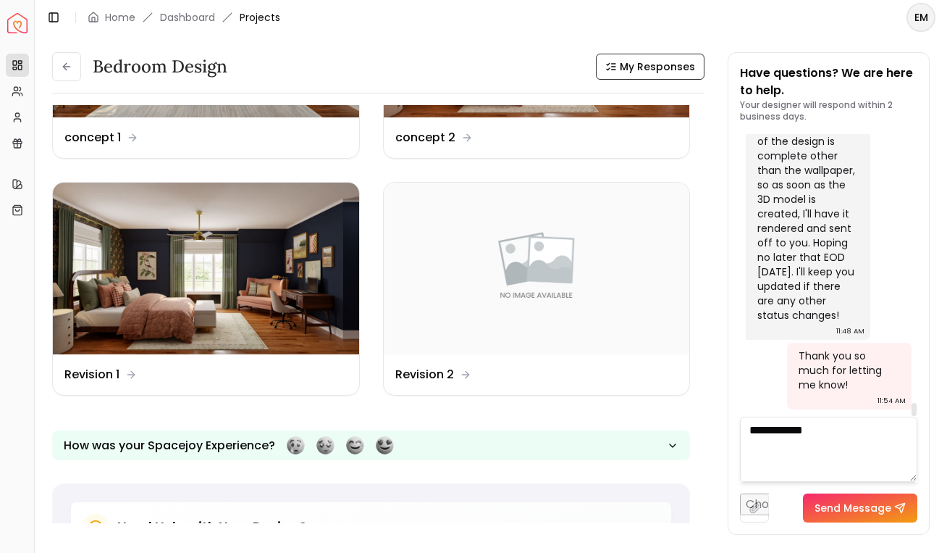
type textarea "**********"
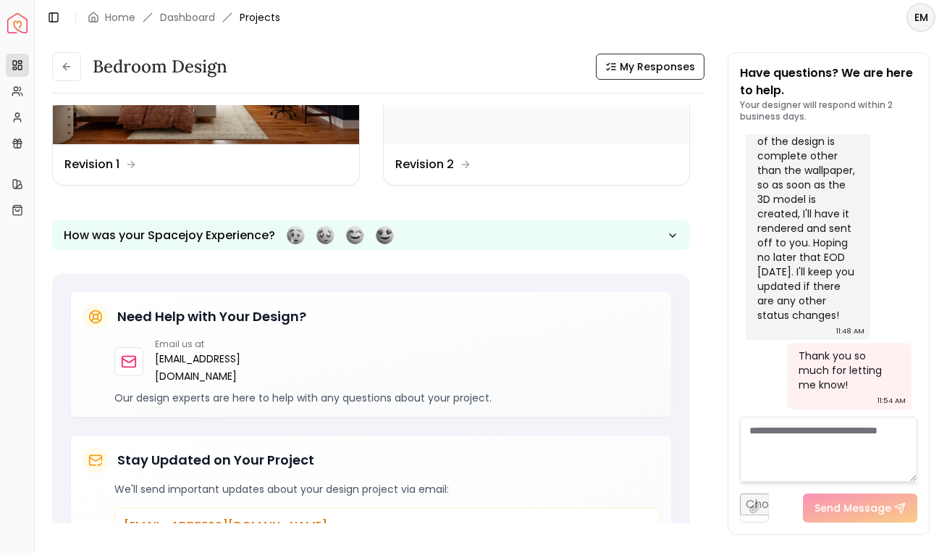
scroll to position [654, 0]
